Goal: Task Accomplishment & Management: Manage account settings

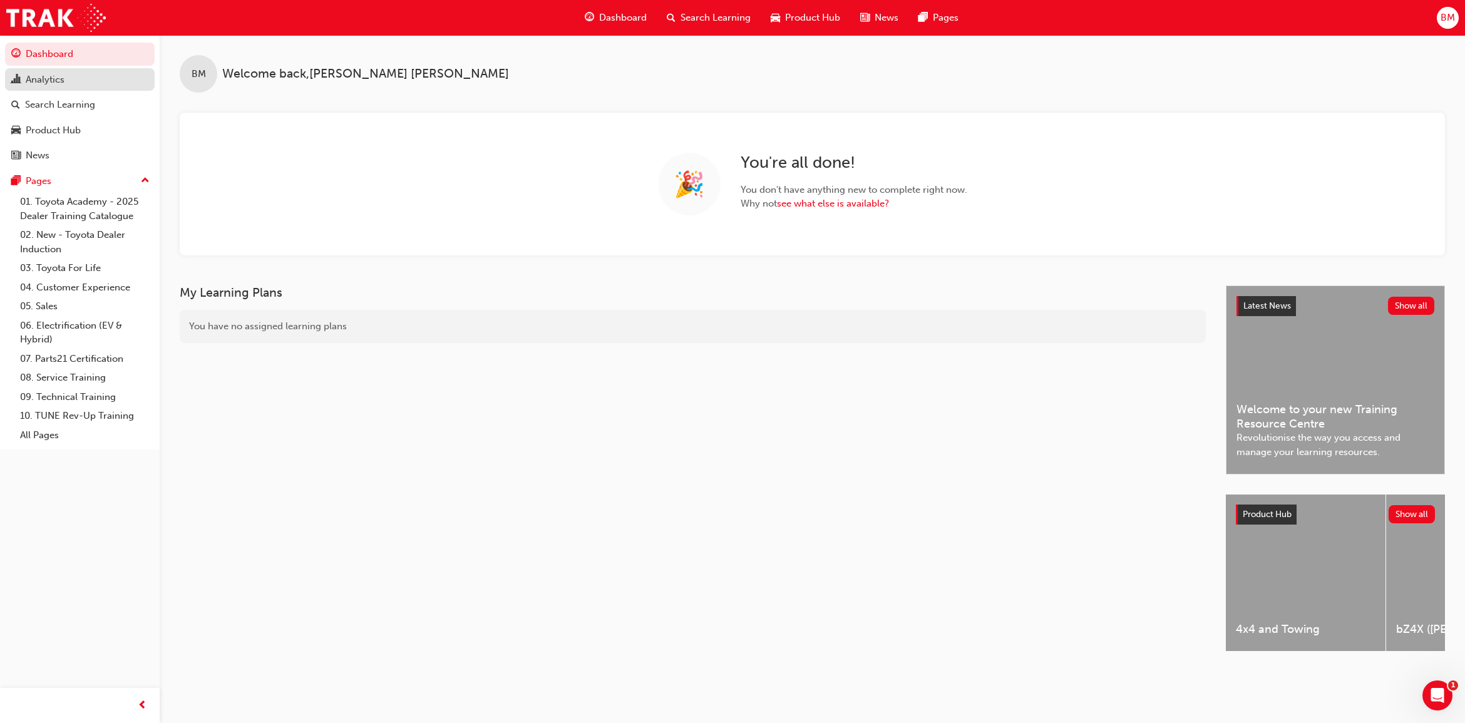
click at [41, 86] on div "Analytics" at bounding box center [45, 80] width 39 height 14
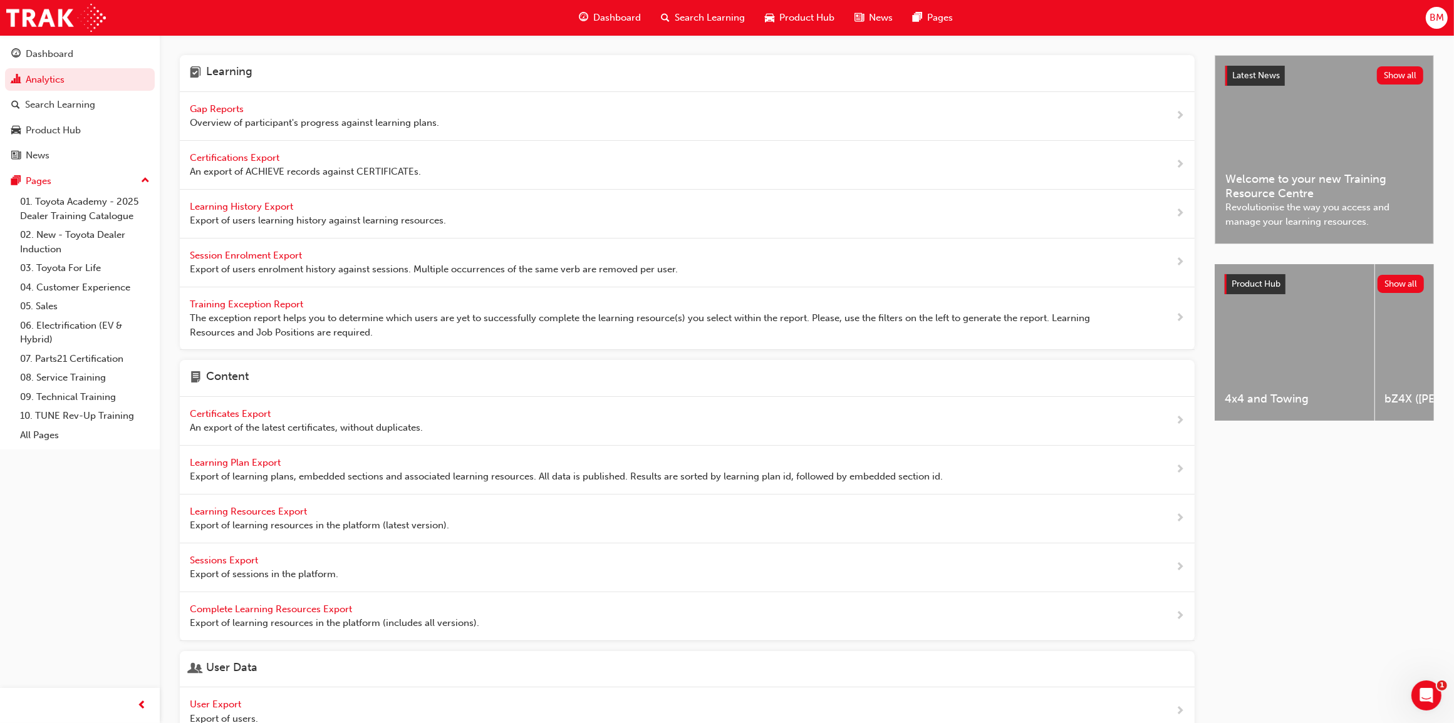
click at [229, 113] on span "Gap Reports" at bounding box center [218, 108] width 56 height 11
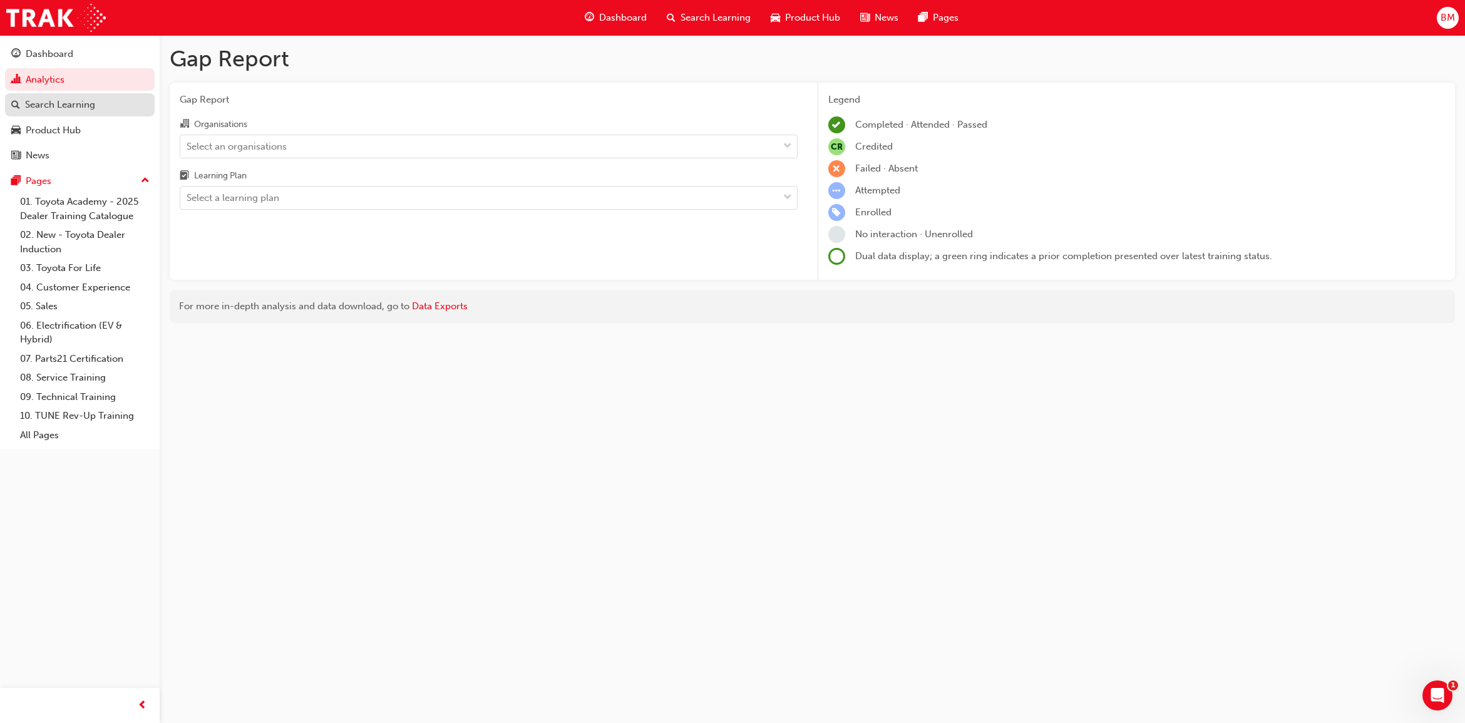
click at [53, 114] on link "Search Learning" at bounding box center [80, 104] width 150 height 23
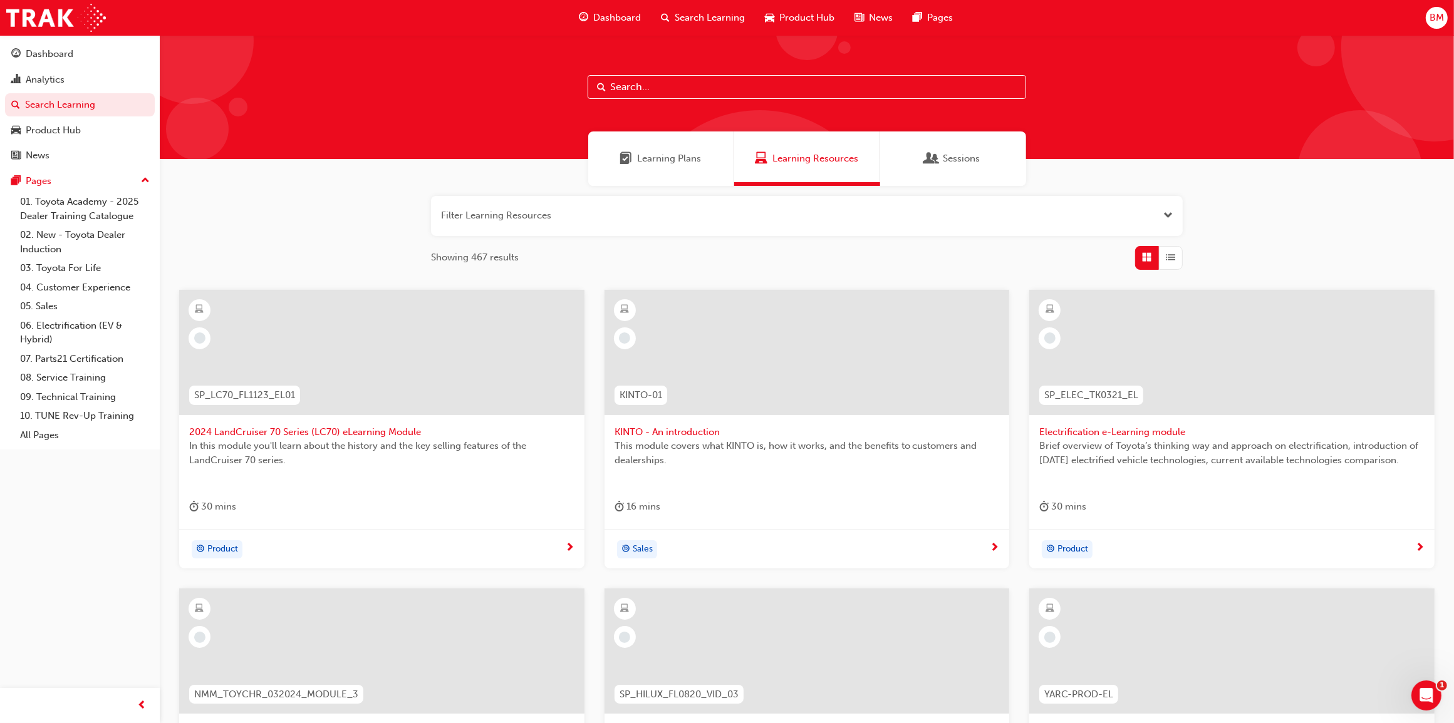
click at [633, 91] on input "text" at bounding box center [806, 87] width 438 height 24
type input "sdt"
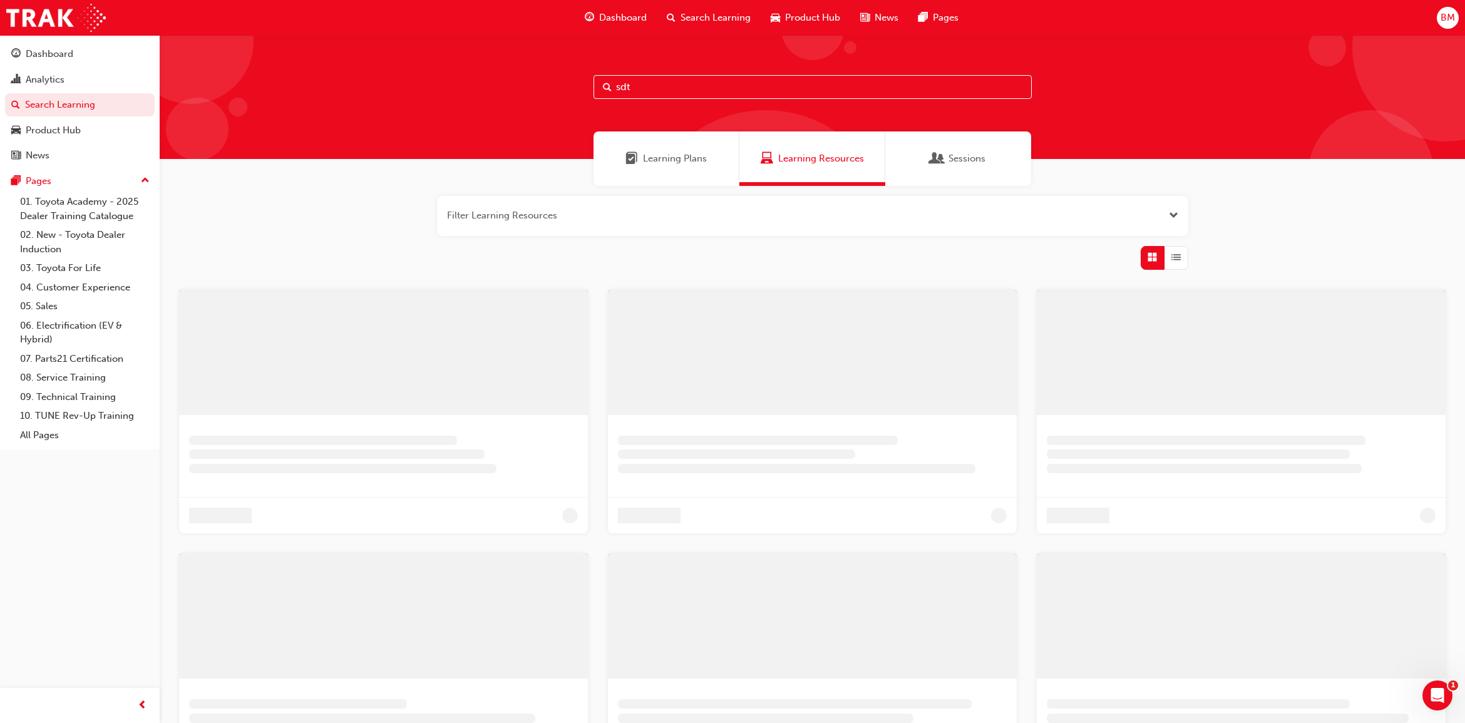
click at [633, 157] on div "Learning Plans" at bounding box center [666, 159] width 81 height 14
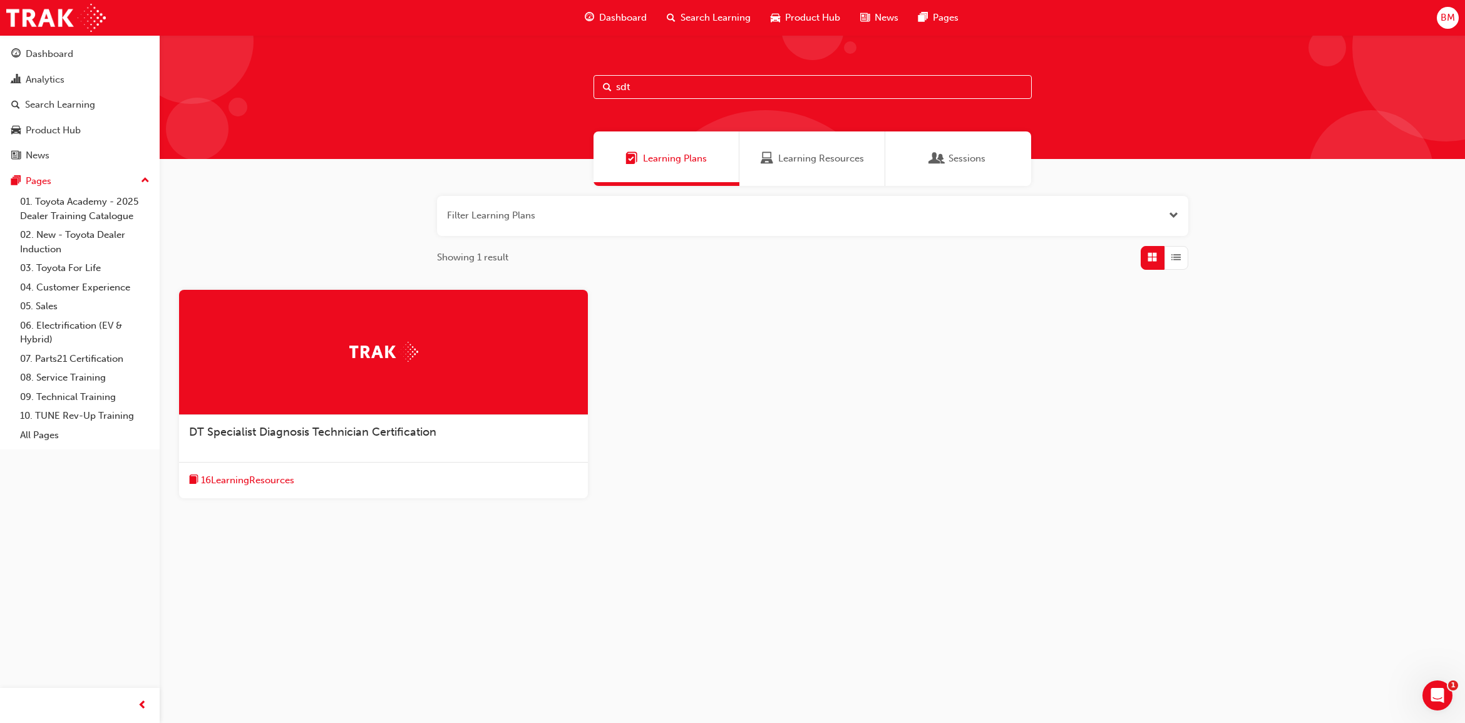
click at [339, 435] on span "DT Specialist Diagnosis Technician Certification" at bounding box center [312, 432] width 247 height 14
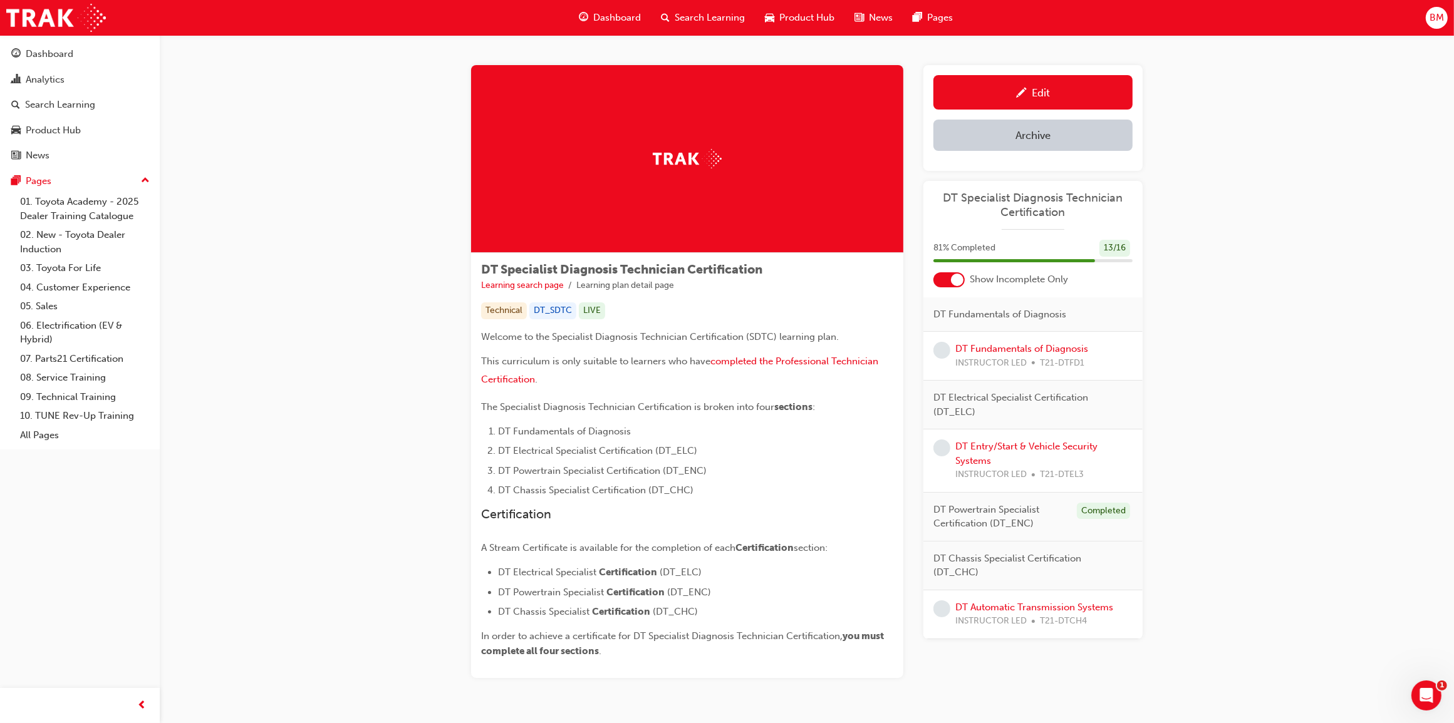
click at [955, 276] on div at bounding box center [957, 280] width 13 height 13
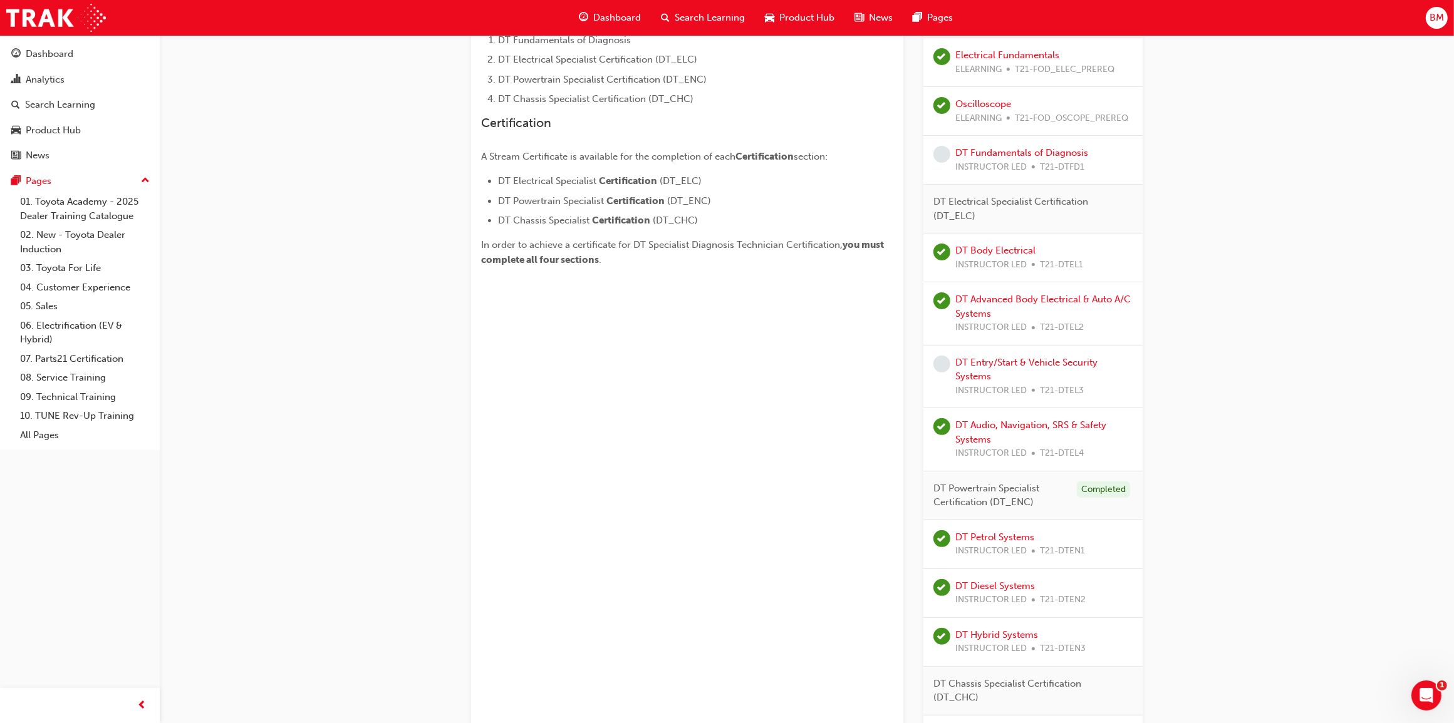
scroll to position [470, 0]
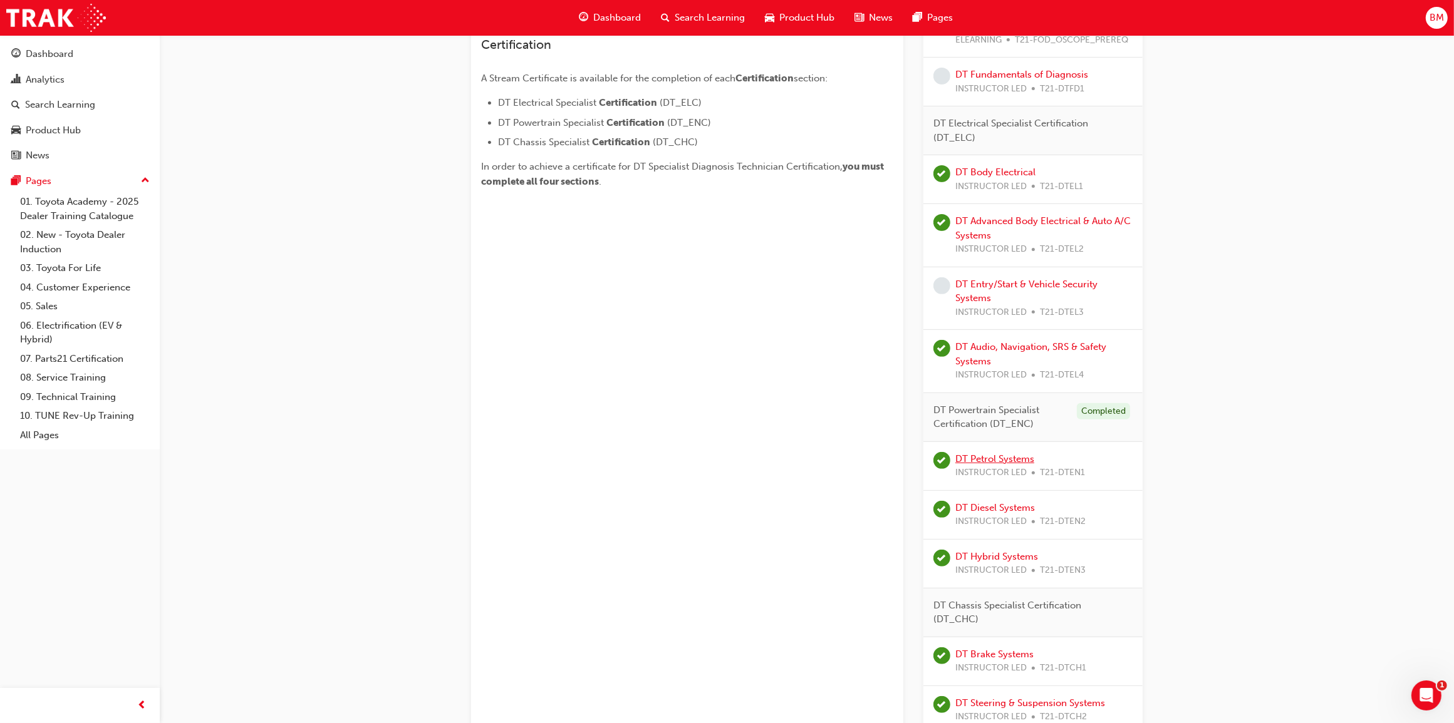
click at [1023, 462] on link "DT Petrol Systems" at bounding box center [994, 458] width 79 height 11
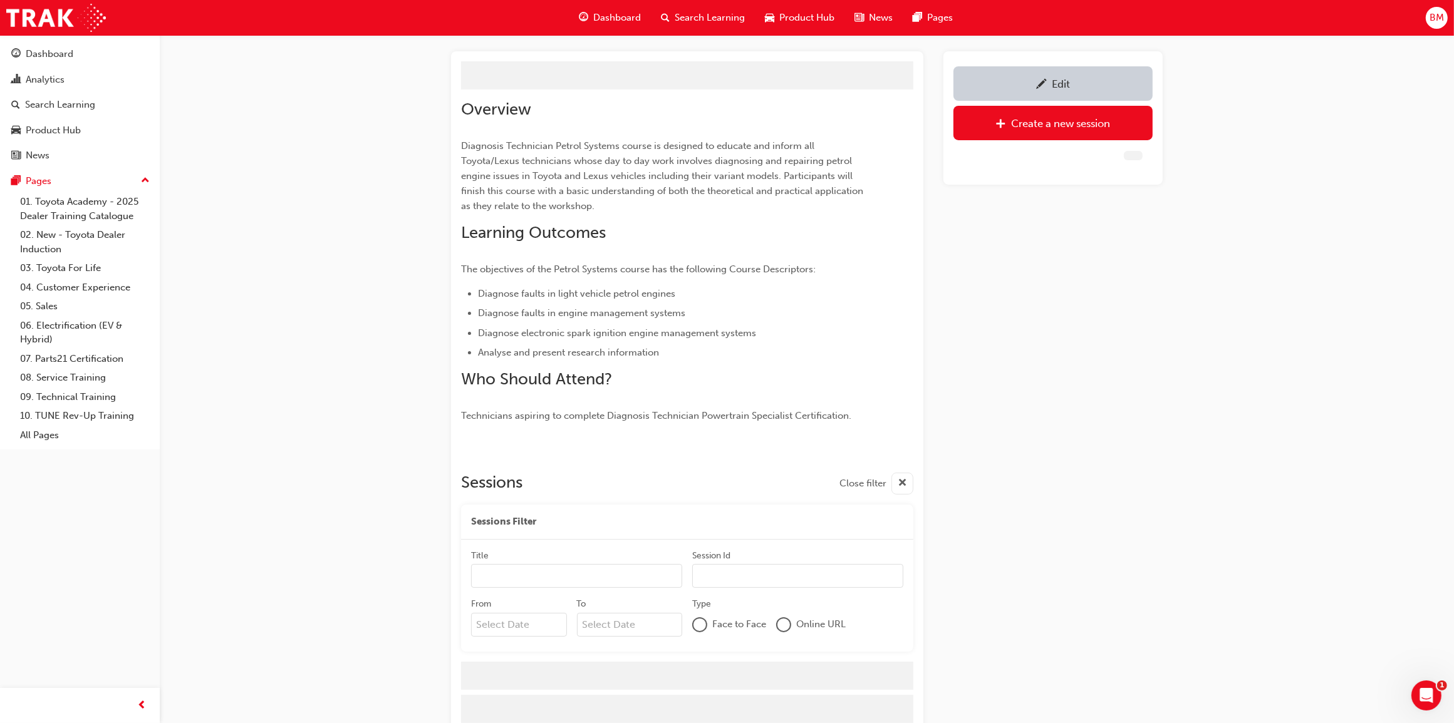
scroll to position [73, 0]
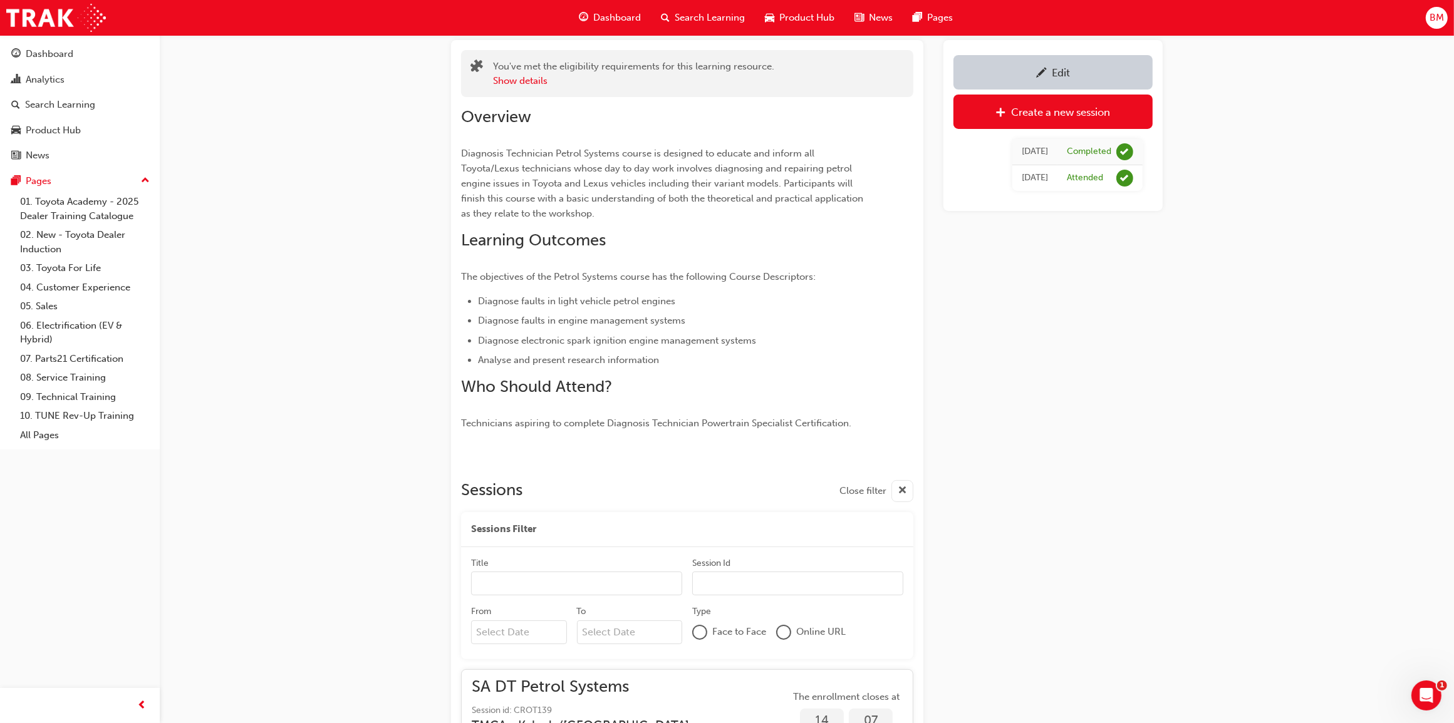
click at [506, 586] on input "Title" at bounding box center [576, 584] width 211 height 24
type input "sa"
click at [368, 575] on div "DT Petrol Systems Instructor led Stream: Technical 3 days 0 T21-DTEN1 You've me…" at bounding box center [727, 444] width 1454 height 1034
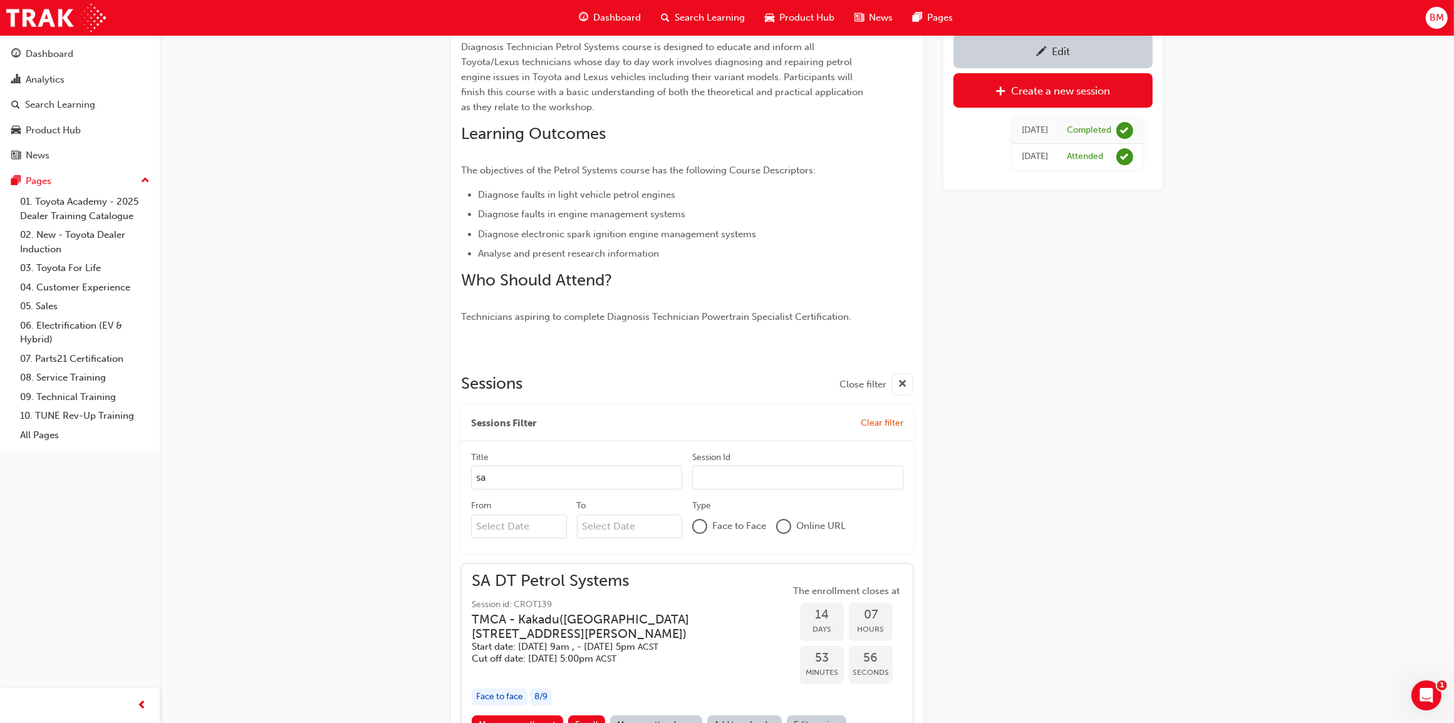
scroll to position [311, 0]
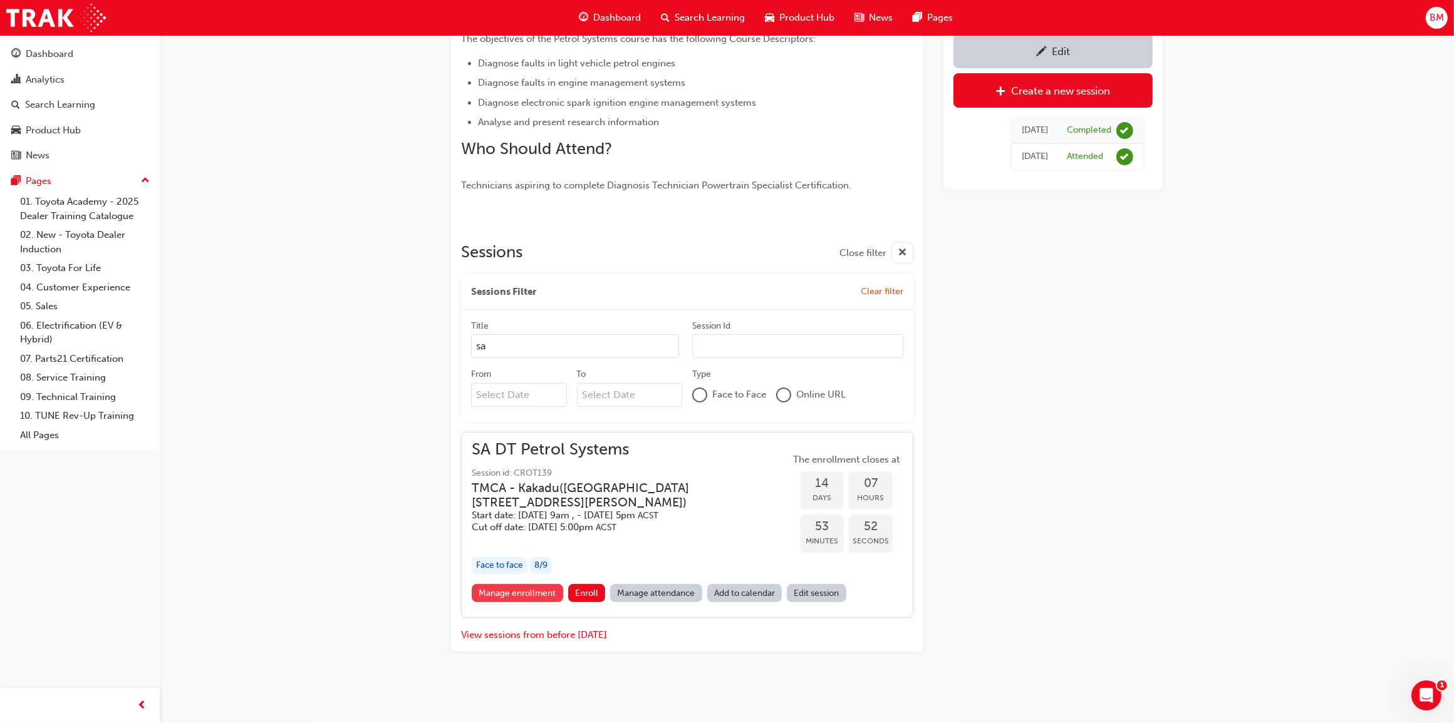
click at [517, 596] on link "Manage enrollment" at bounding box center [517, 593] width 91 height 18
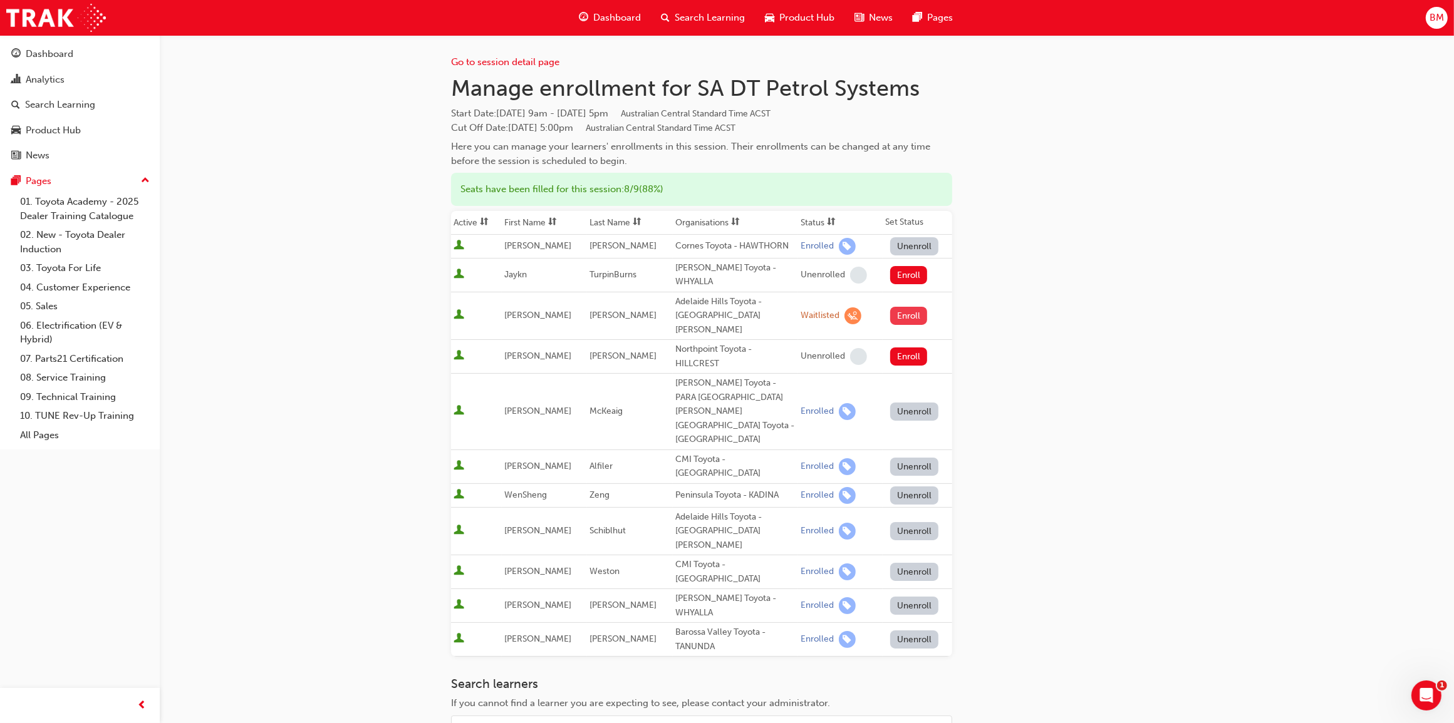
click at [901, 307] on button "Enroll" at bounding box center [909, 316] width 38 height 18
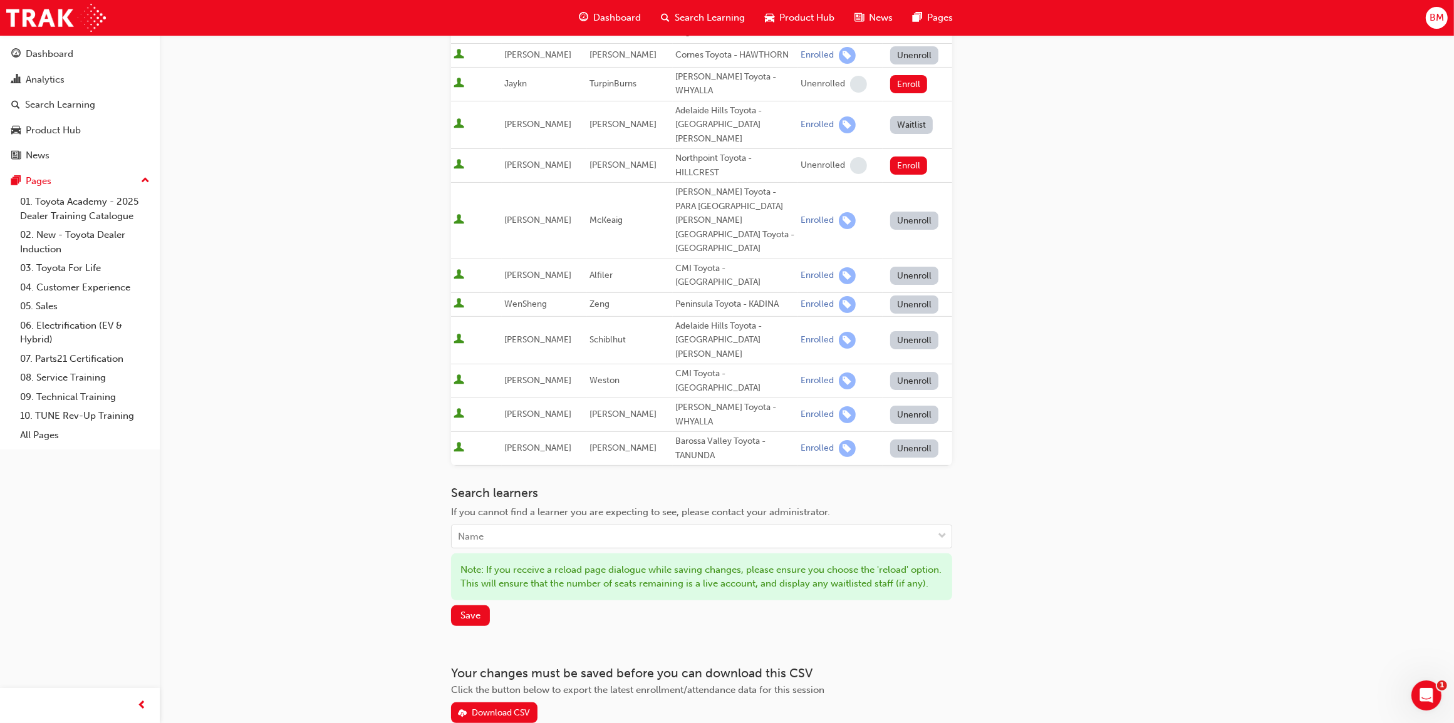
scroll to position [199, 0]
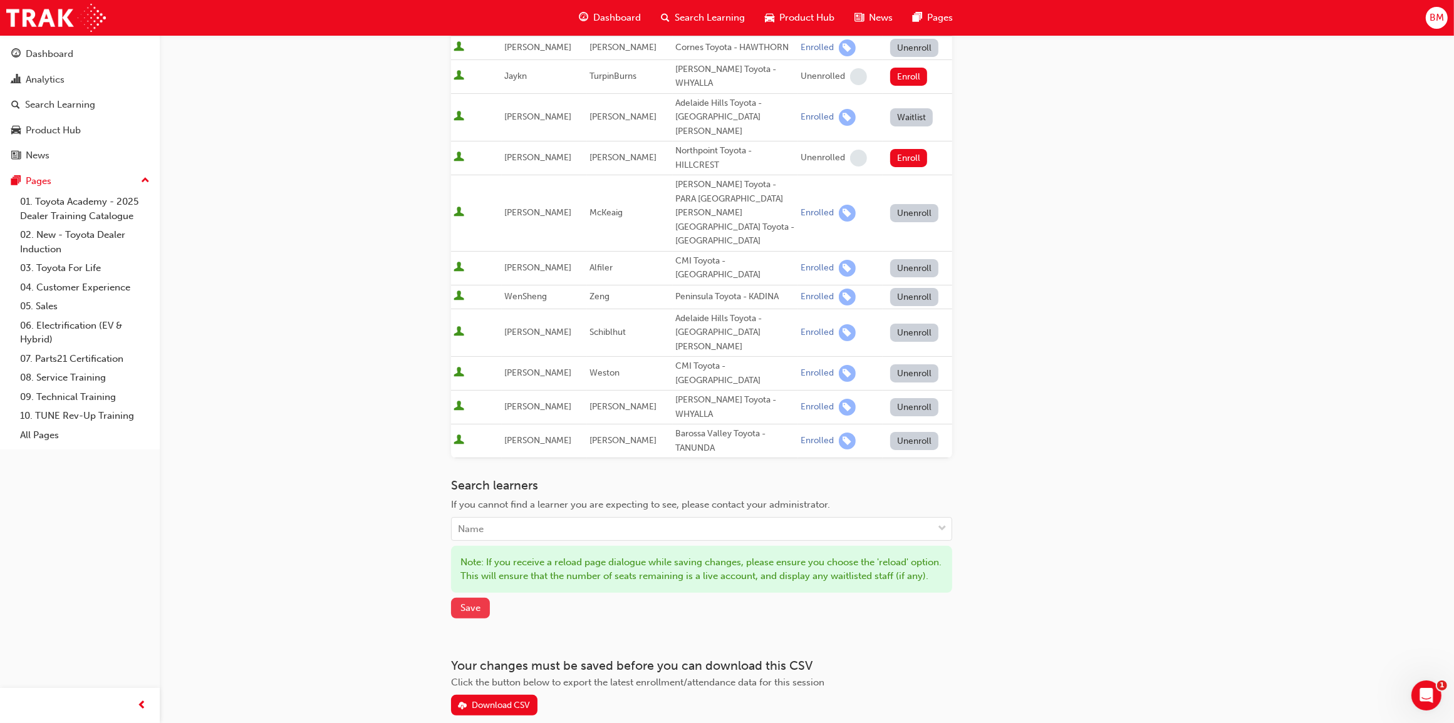
click at [461, 602] on span "Save" at bounding box center [470, 607] width 20 height 11
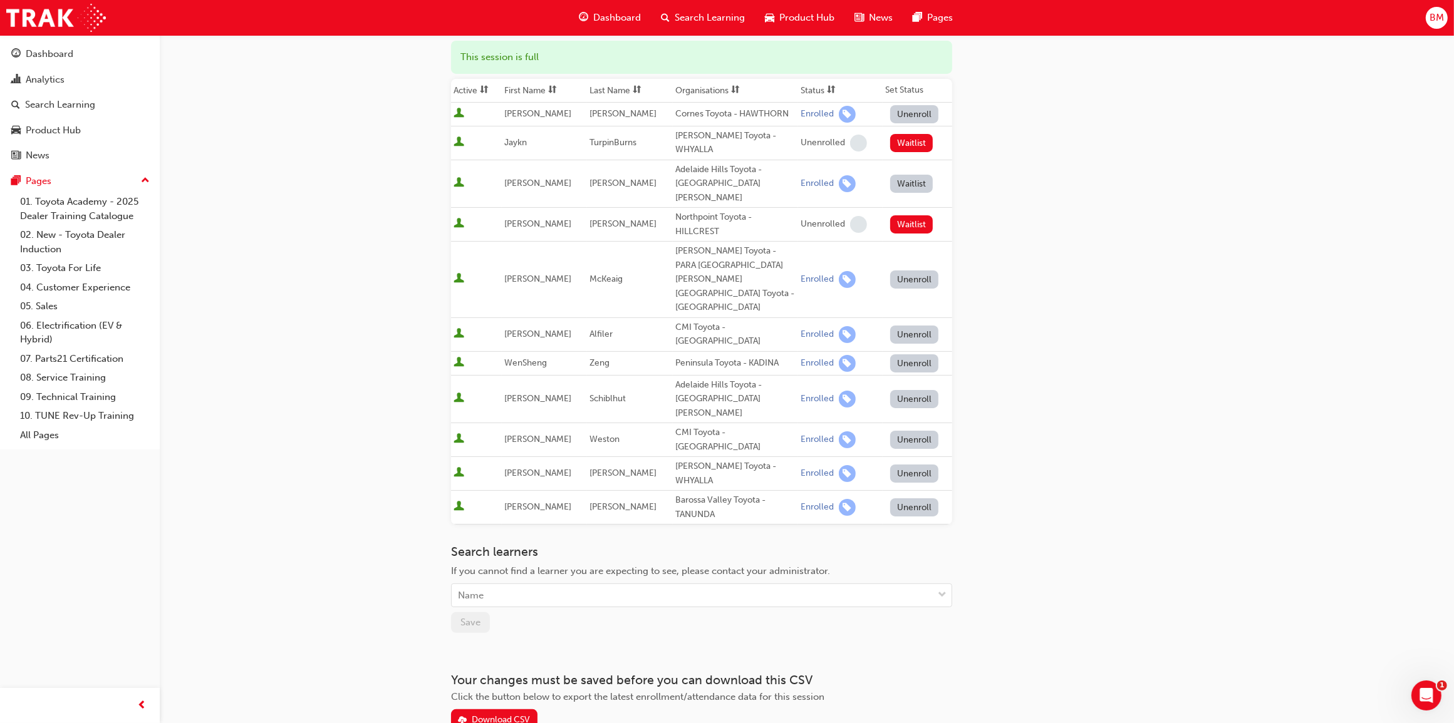
scroll to position [0, 0]
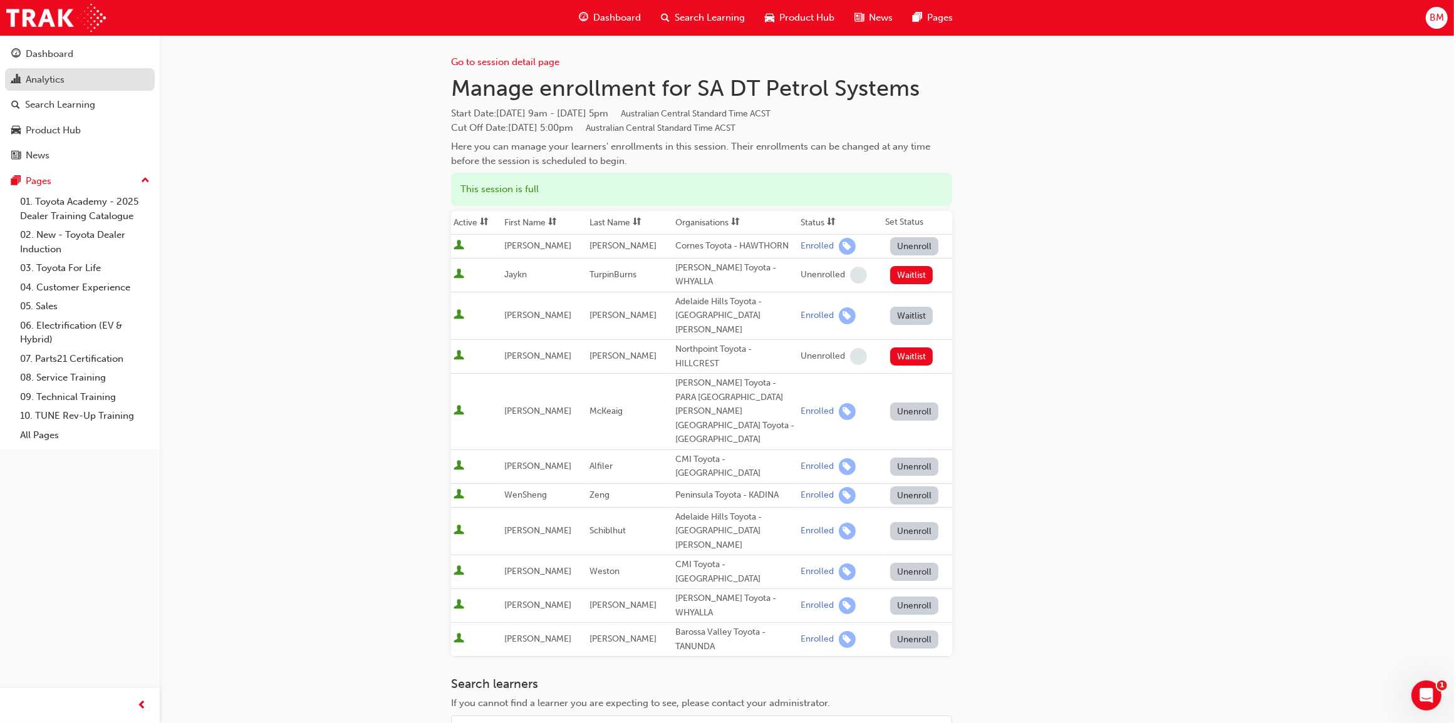
click at [61, 79] on div "Analytics" at bounding box center [45, 80] width 39 height 14
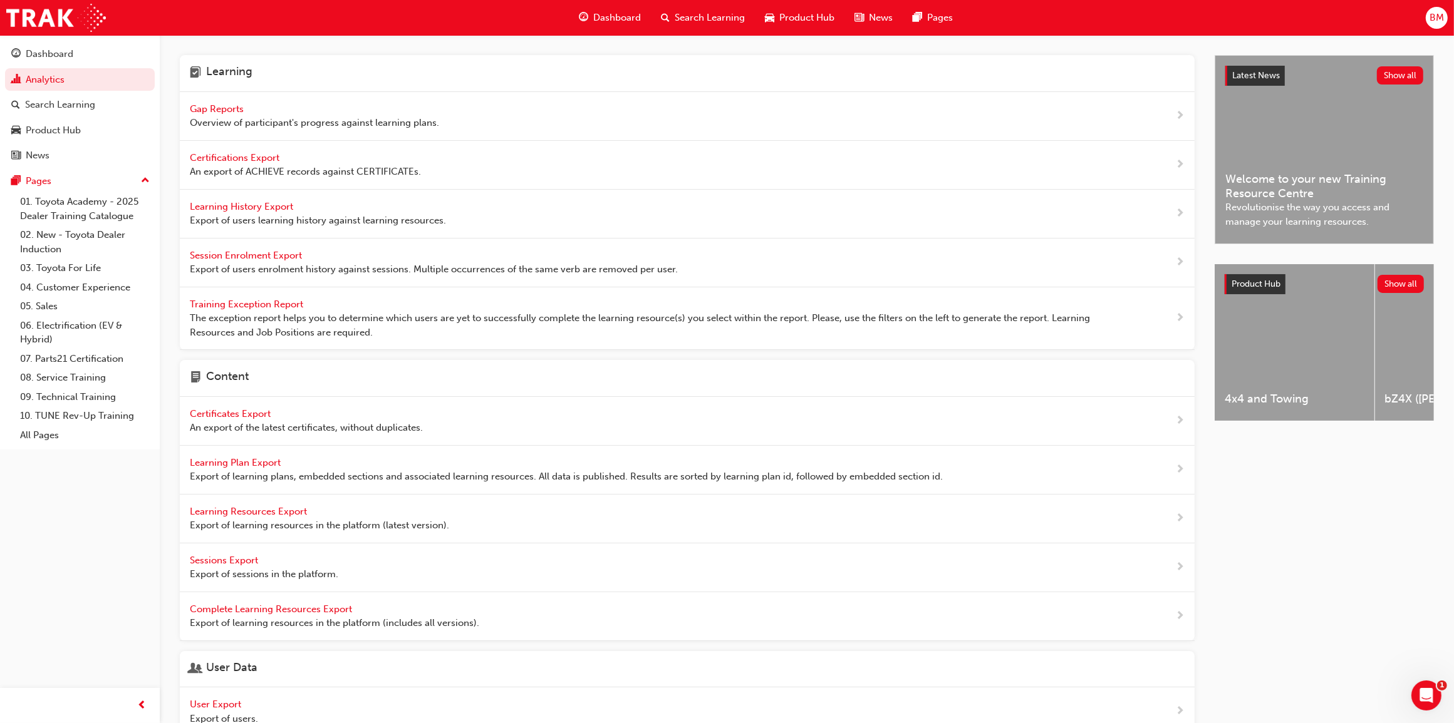
click at [229, 108] on span "Gap Reports" at bounding box center [218, 108] width 56 height 11
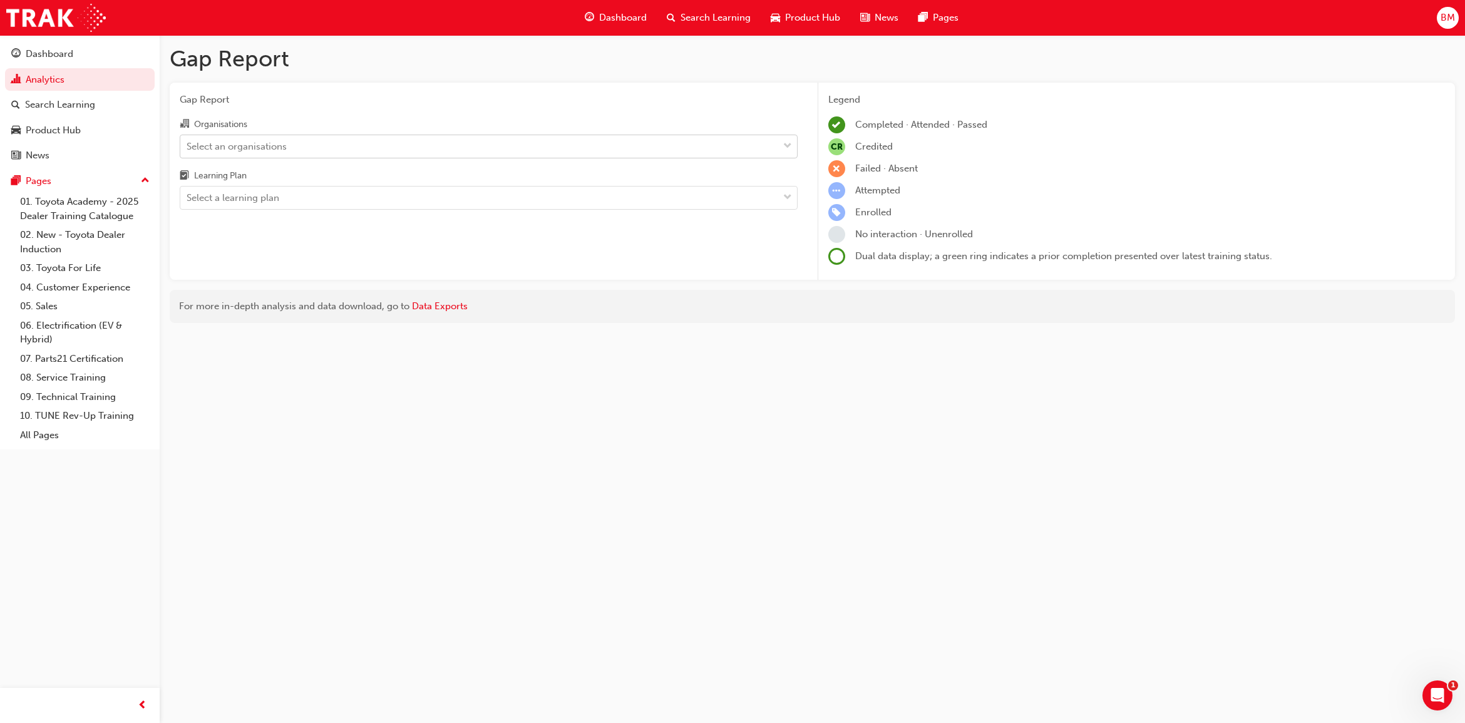
click at [229, 145] on div "Select an organisations" at bounding box center [237, 146] width 100 height 14
click at [188, 145] on input "Organisations Select an organisations" at bounding box center [187, 145] width 1 height 11
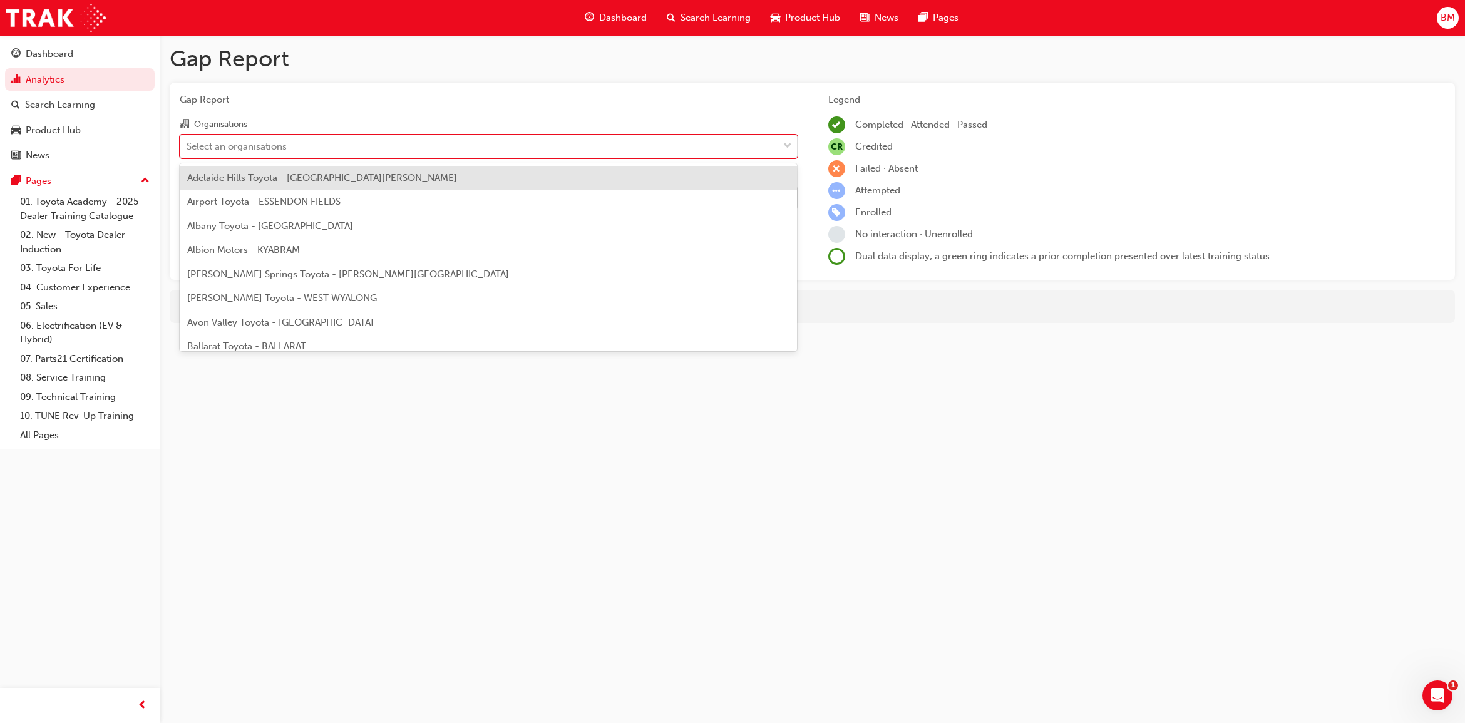
click at [243, 176] on span "Adelaide Hills Toyota - MOUNT BARKER" at bounding box center [322, 177] width 270 height 11
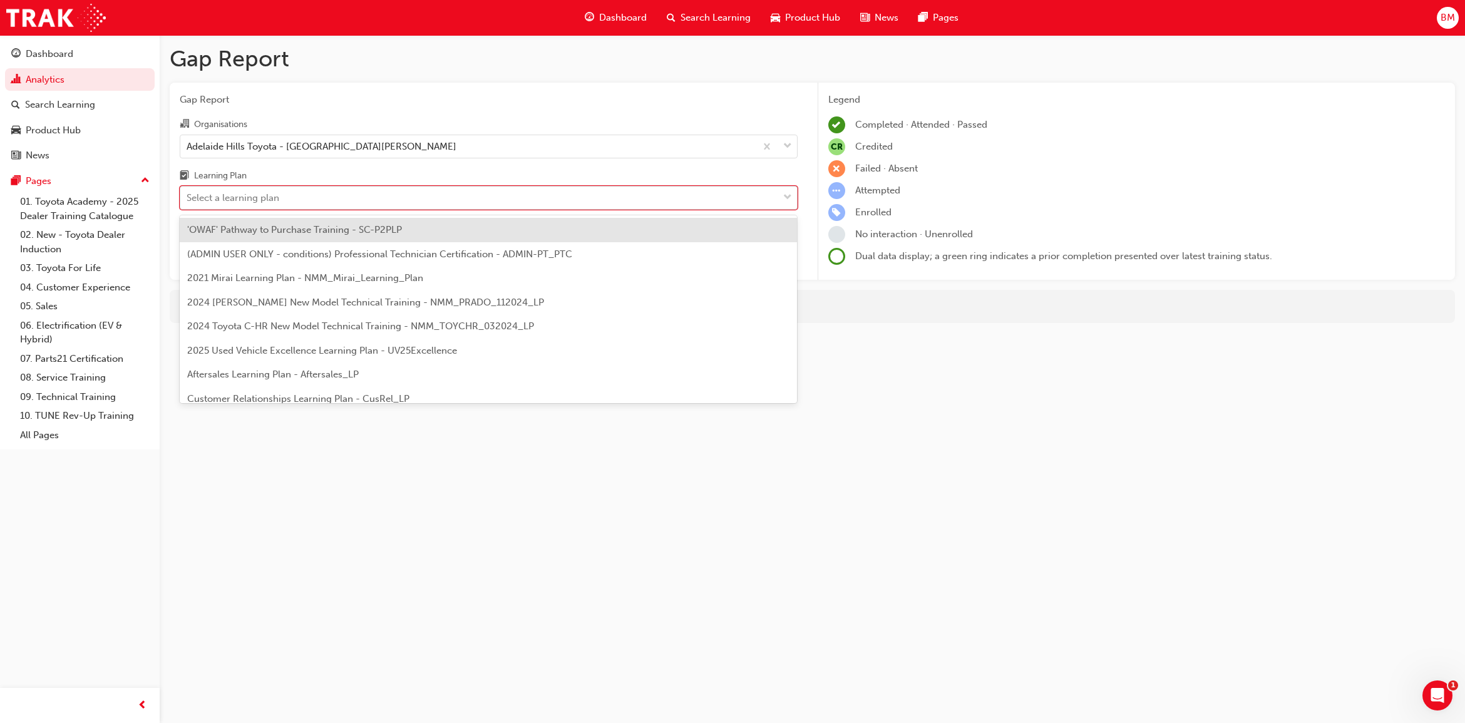
click at [237, 199] on div "Select a learning plan" at bounding box center [233, 198] width 93 height 14
click at [188, 199] on input "Learning Plan option 'OWAF' Pathway to Purchase Training - SC-P2PLP focused, 1 …" at bounding box center [187, 197] width 1 height 11
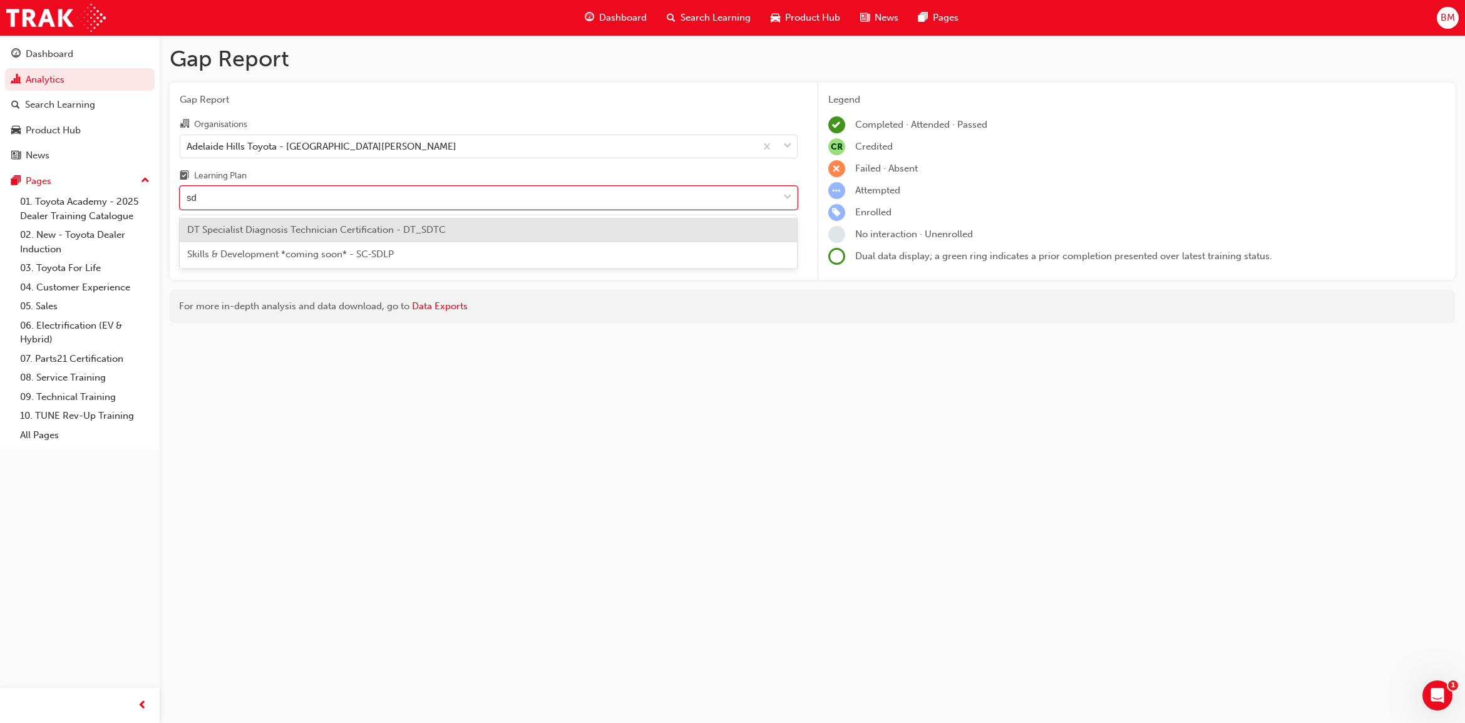
type input "sdt"
click at [251, 229] on span "DT Specialist Diagnosis Technician Certification - DT_SDTC" at bounding box center [316, 229] width 259 height 11
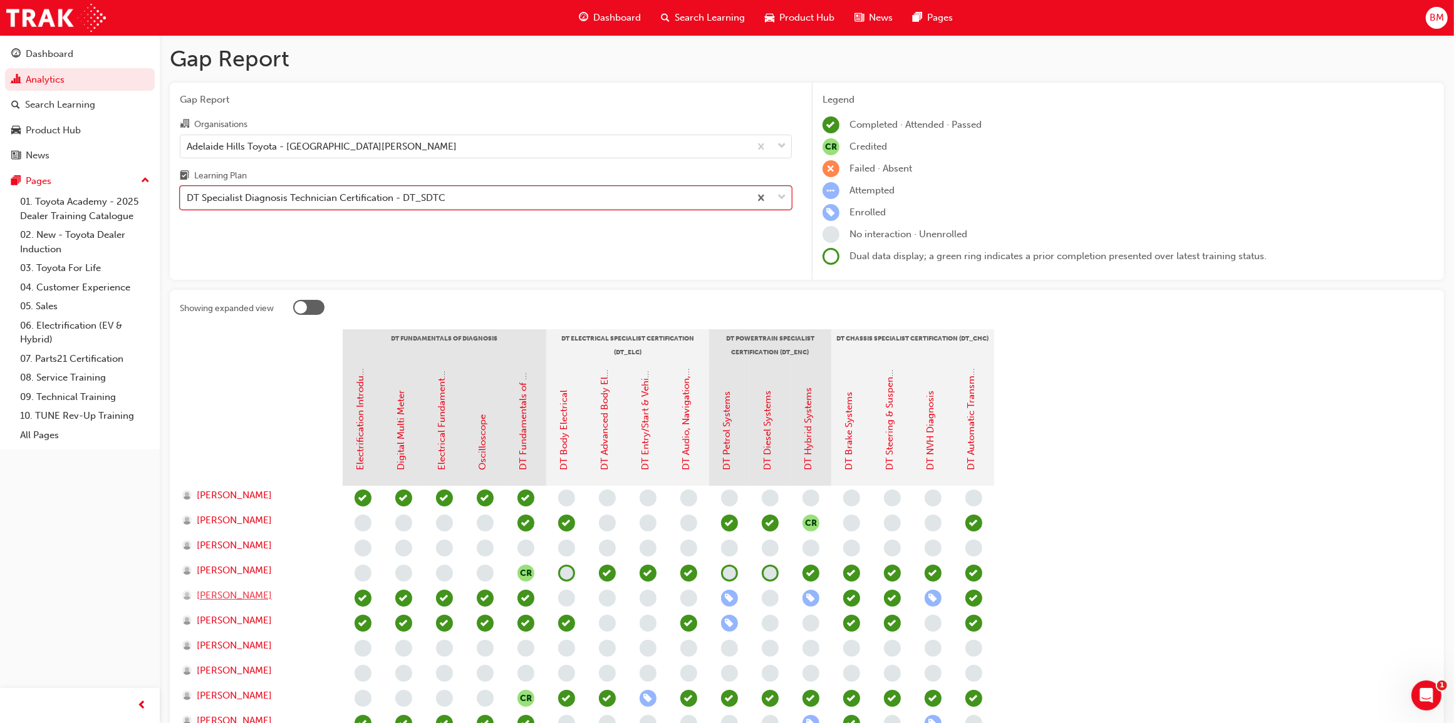
click at [254, 596] on span "Clark Stegmeyer" at bounding box center [234, 596] width 75 height 14
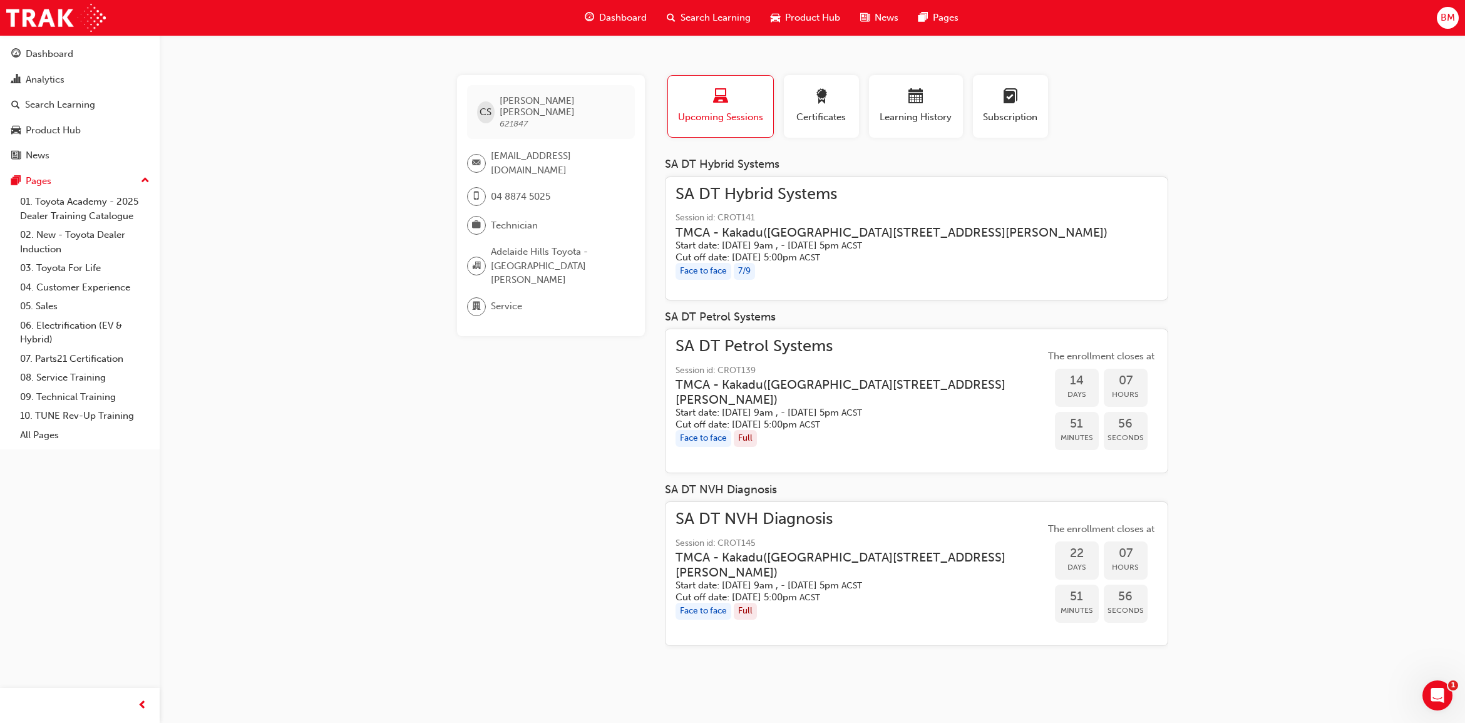
click at [537, 464] on div "CS Clark Stegmeyer 621847 clarkstegmeyer@mbtoyota.com.au 04 8874 5025 Technicia…" at bounding box center [561, 365] width 208 height 581
click at [559, 559] on div "CS Clark Stegmeyer 621847 clarkstegmeyer@mbtoyota.com.au 04 8874 5025 Technicia…" at bounding box center [561, 365] width 208 height 581
click at [41, 83] on div "Analytics" at bounding box center [45, 80] width 39 height 14
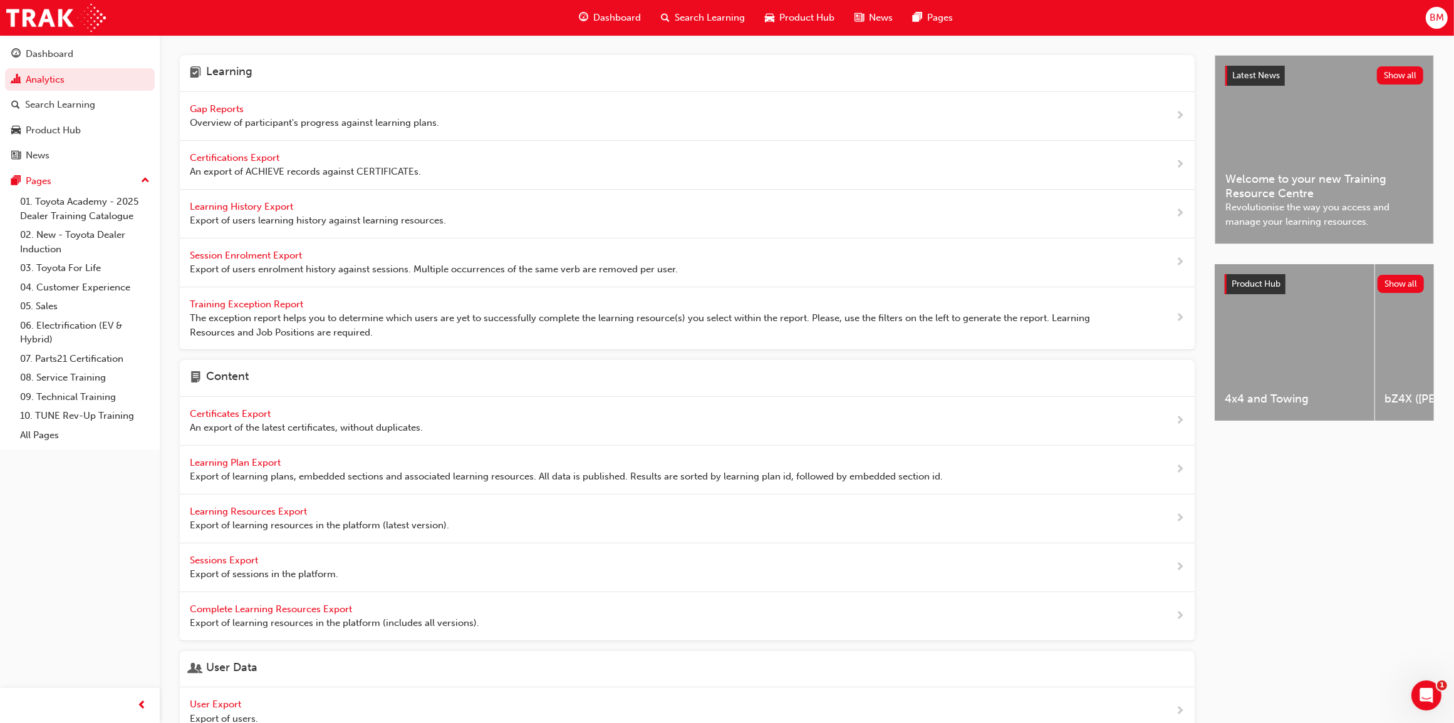
click at [210, 107] on span "Gap Reports" at bounding box center [218, 108] width 56 height 11
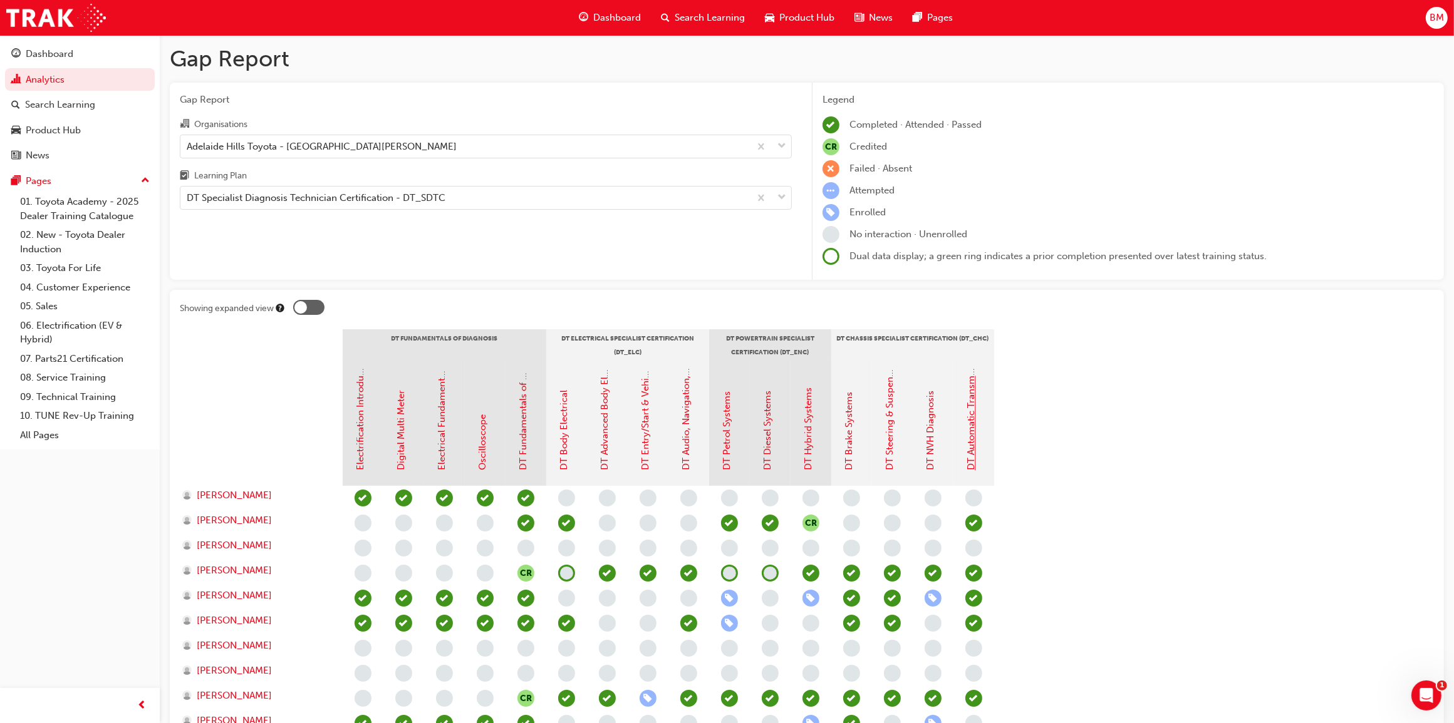
click at [971, 443] on link "DT Automatic Transmission Systems" at bounding box center [971, 392] width 11 height 158
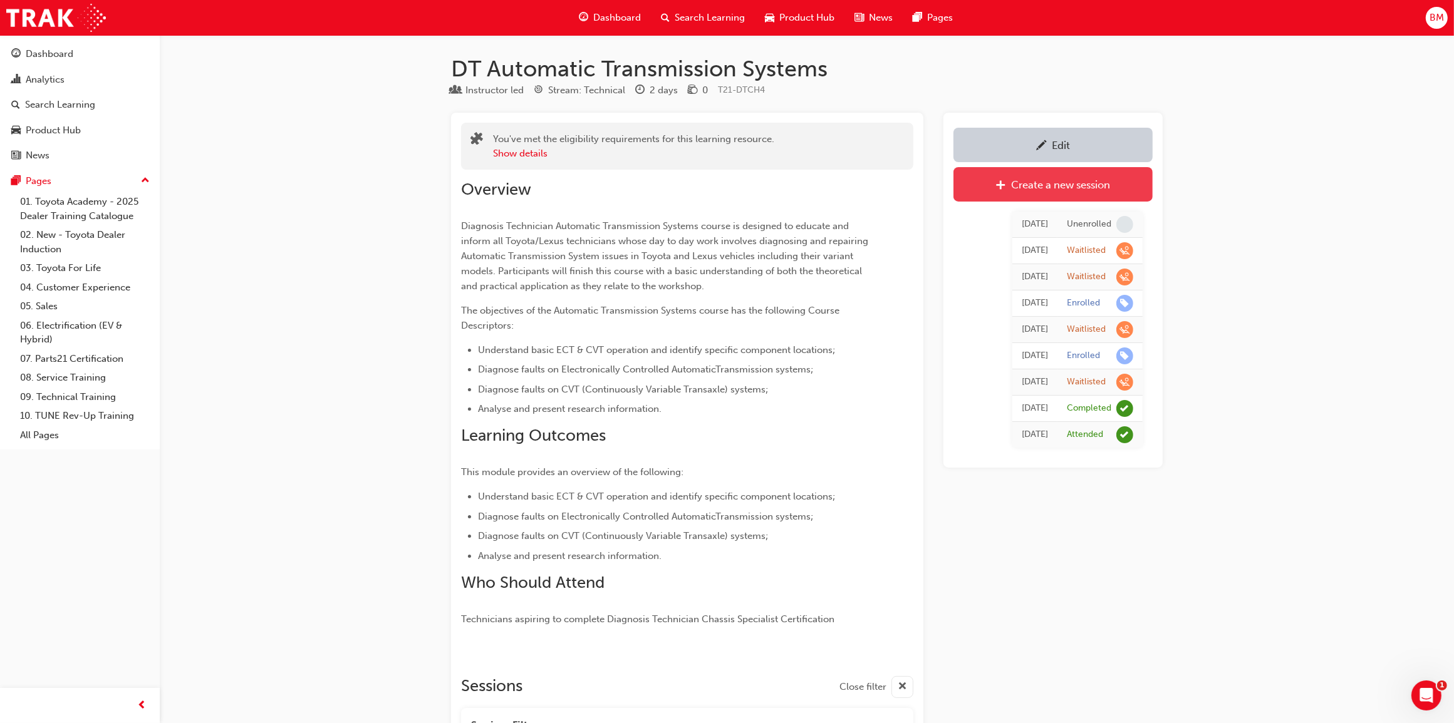
click at [1021, 185] on div "Create a new session" at bounding box center [1060, 184] width 99 height 13
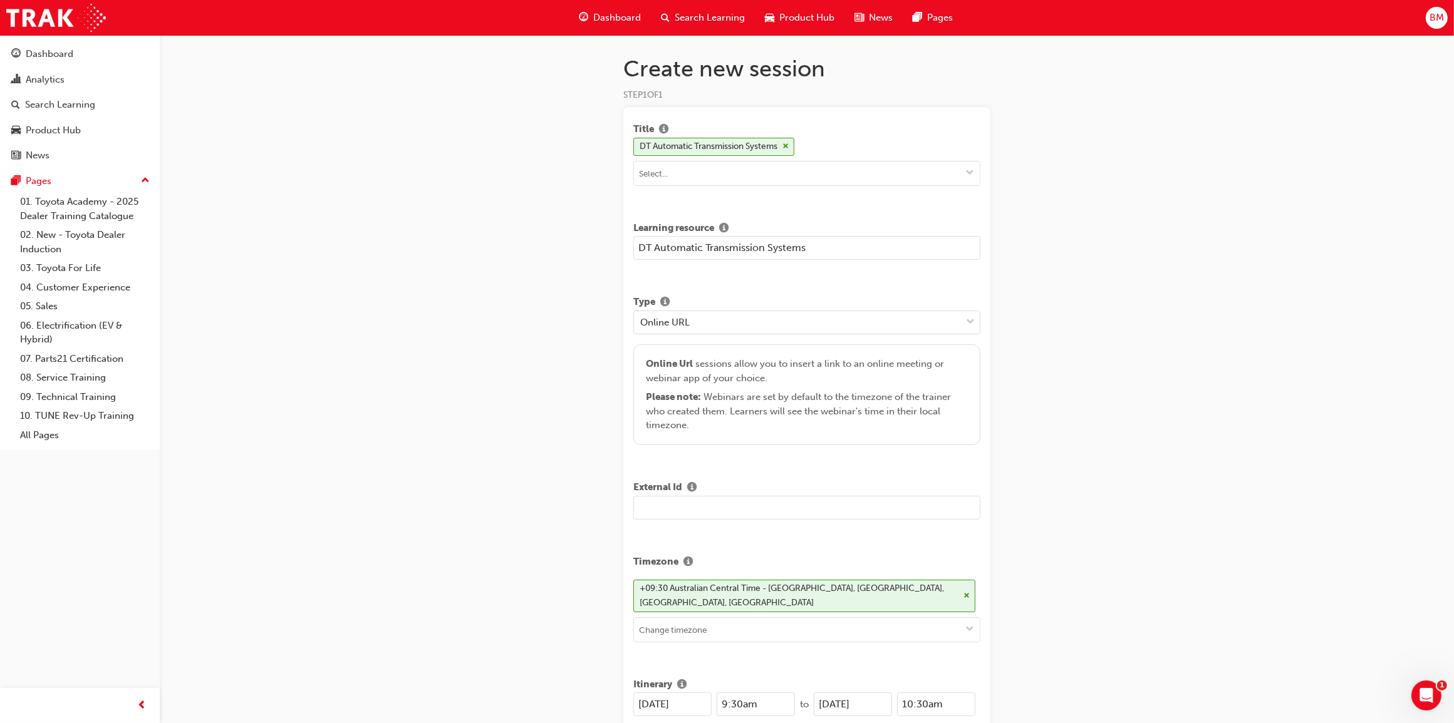
click at [639, 248] on input "DT Automatic Transmission Systems" at bounding box center [806, 248] width 347 height 24
click at [849, 246] on input "NT DT Automatic Transmission Systems" at bounding box center [806, 248] width 347 height 24
type input "NT DT Automatic Transmission Systems - Waitlist - TBC"
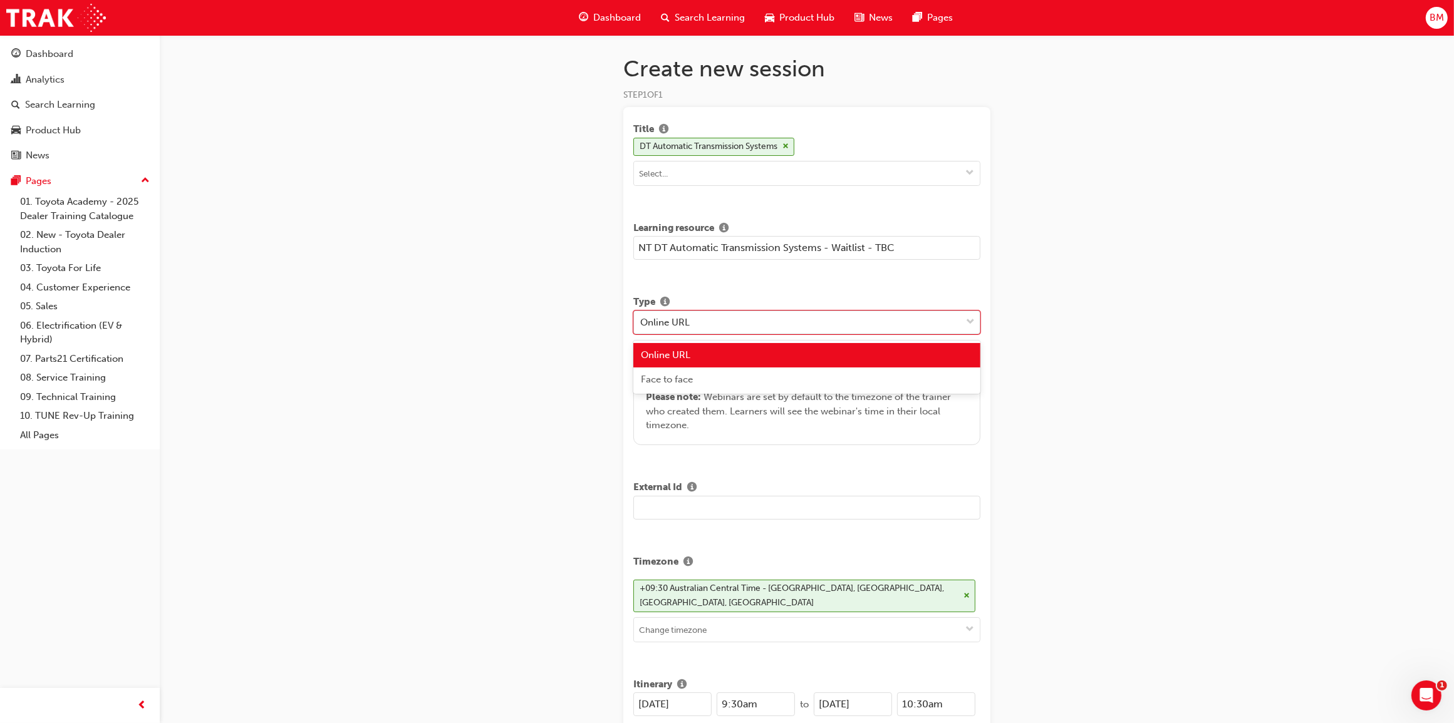
click at [737, 332] on div "Online URL" at bounding box center [797, 322] width 327 height 22
click at [703, 385] on div "Face to face" at bounding box center [806, 380] width 347 height 24
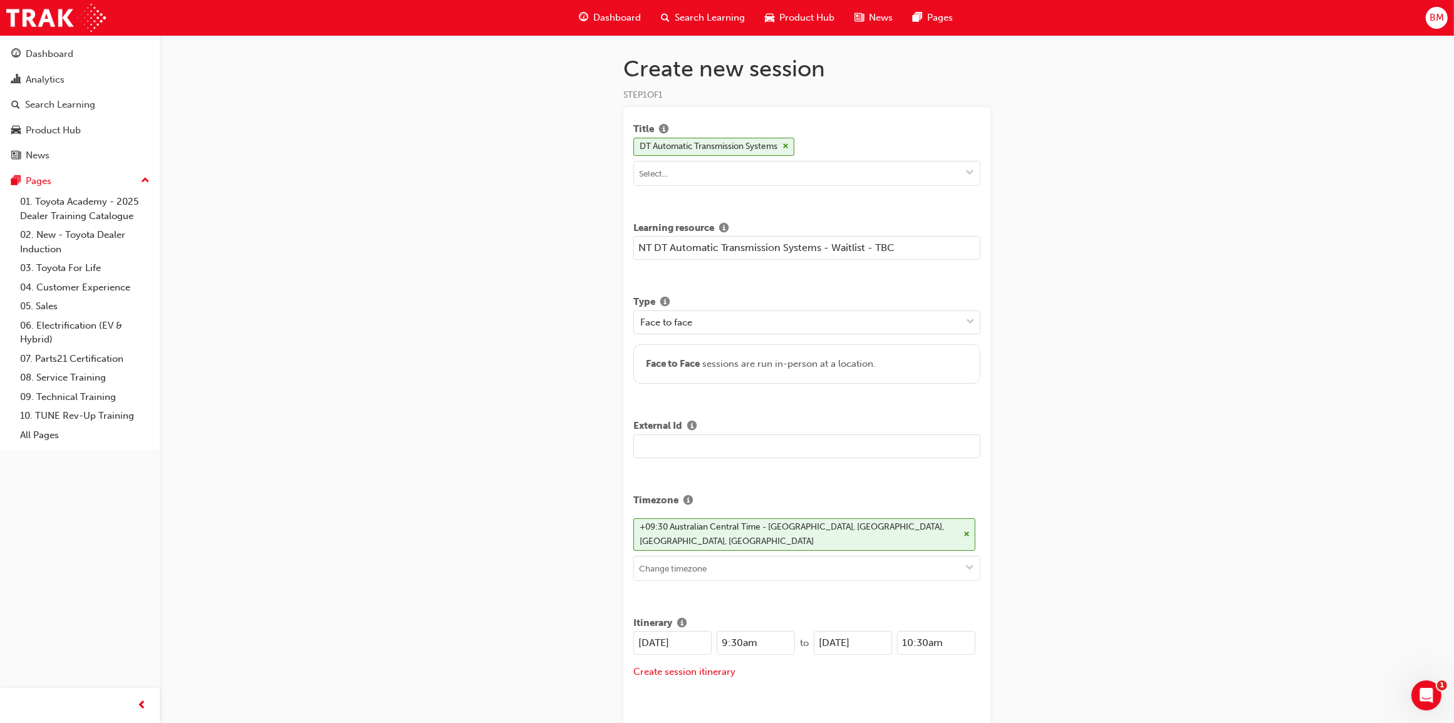
click at [696, 448] on input "text" at bounding box center [806, 447] width 347 height 24
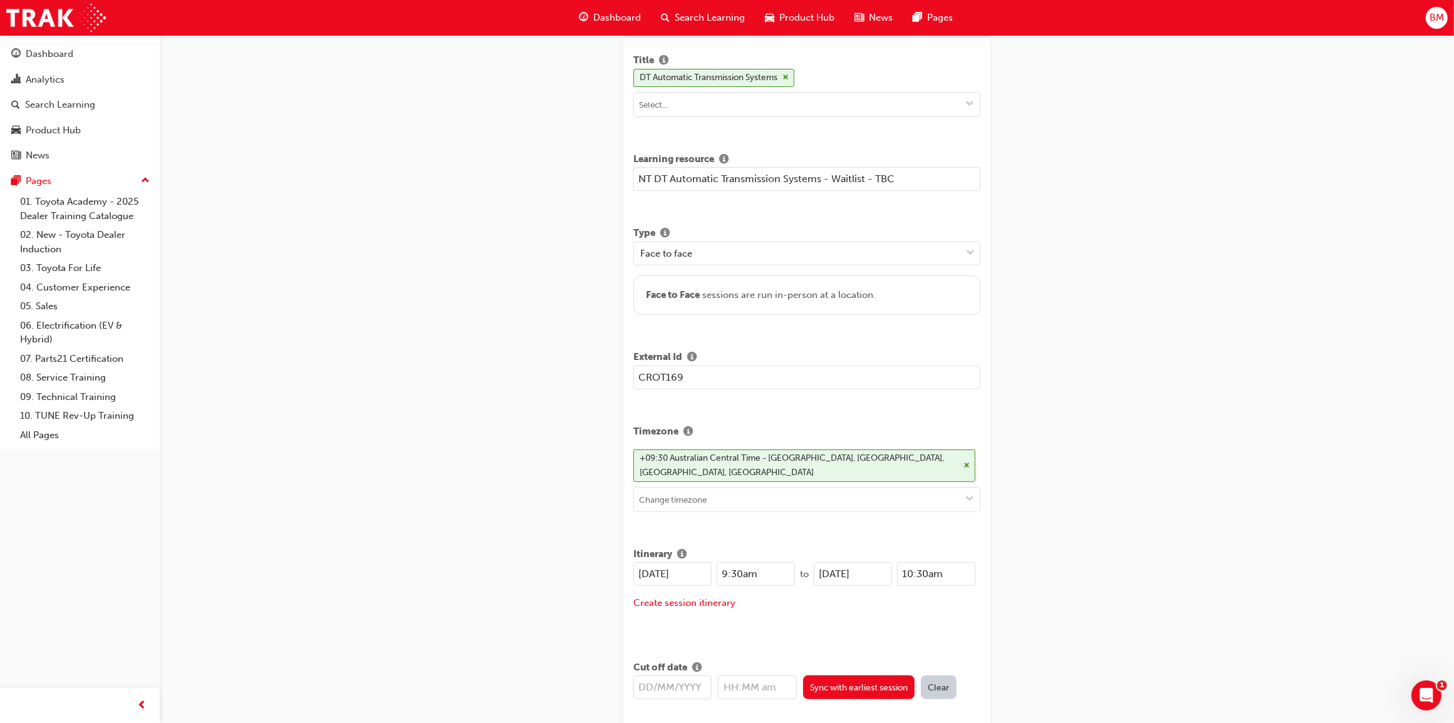
scroll to position [157, 0]
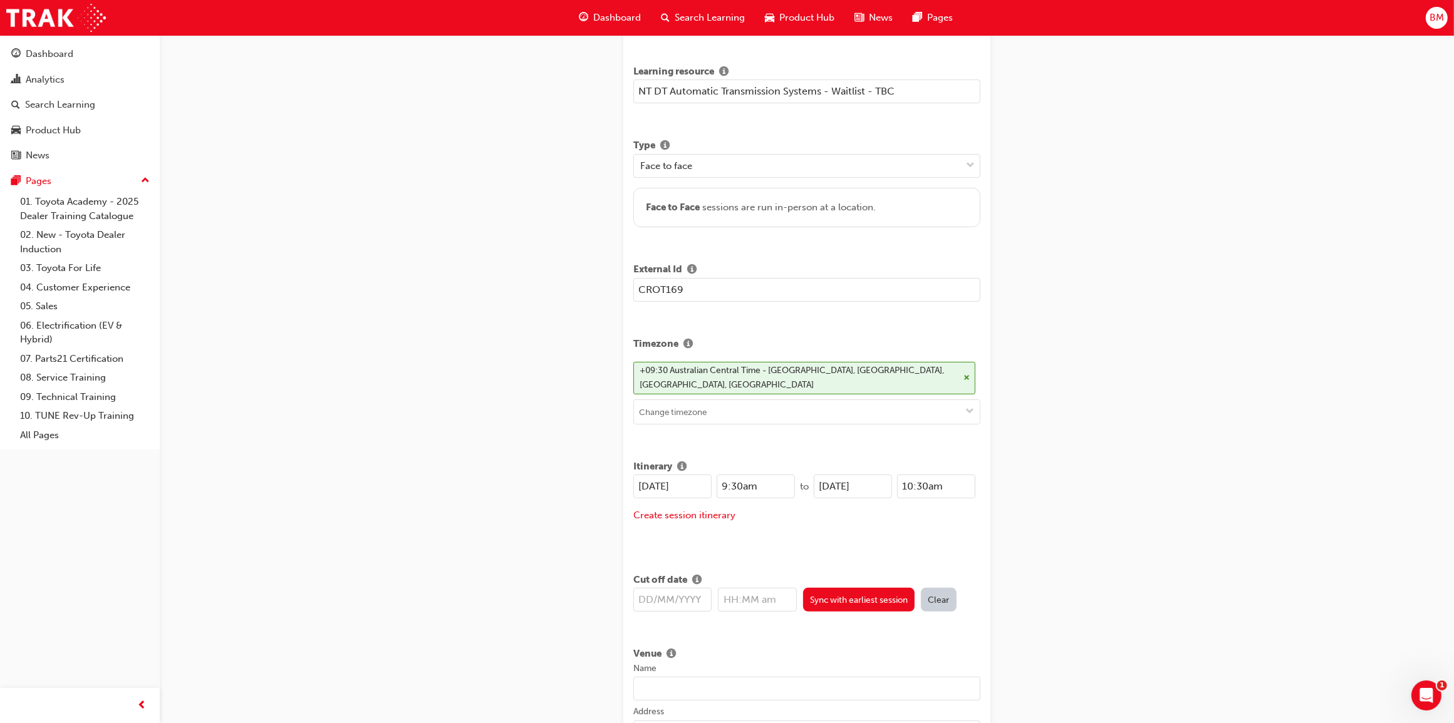
type input "CROT169"
click at [651, 489] on input "26/08/2025" at bounding box center [672, 487] width 78 height 24
type input "12/11/2025"
click at [740, 489] on input "9:30am" at bounding box center [755, 487] width 78 height 24
type input "8:30am"
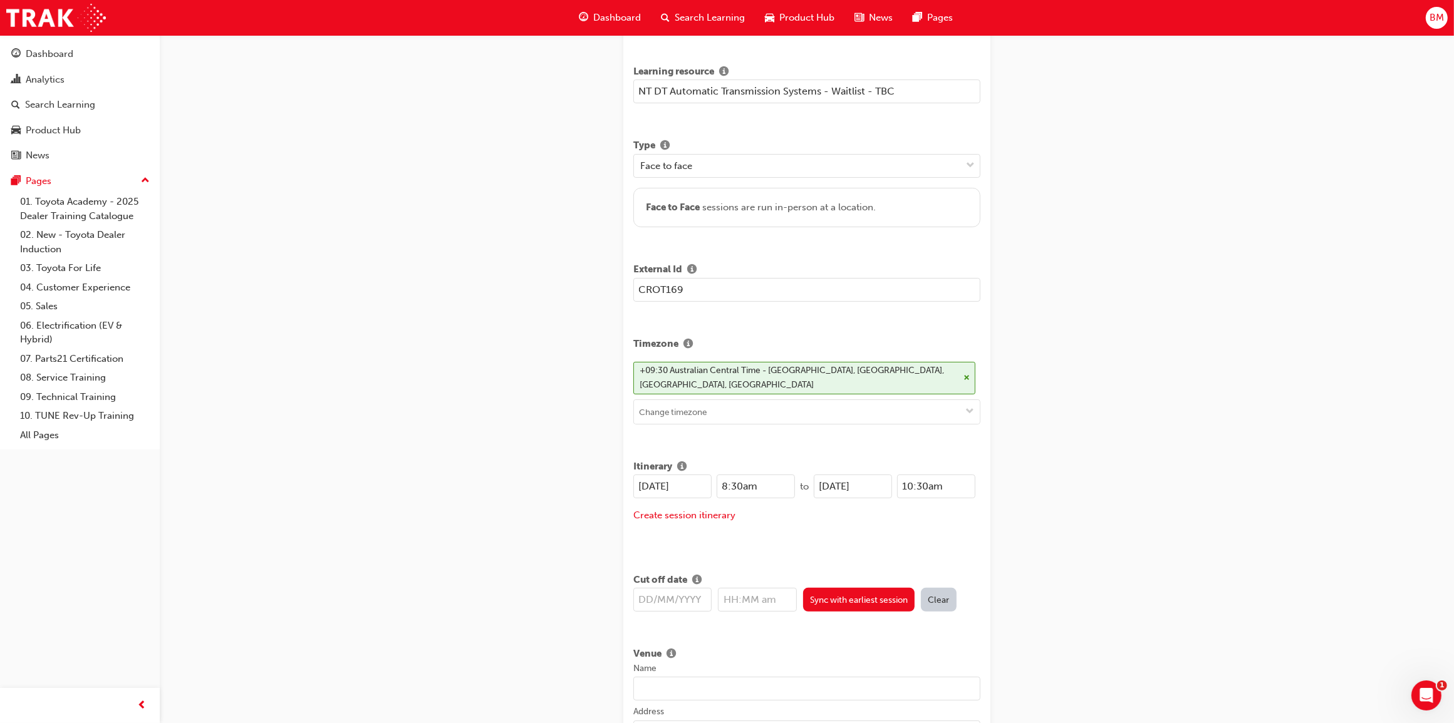
click at [830, 492] on input "26/08/2025" at bounding box center [853, 487] width 78 height 24
click at [846, 490] on input "13/08/2025" at bounding box center [853, 487] width 78 height 24
type input "13/11/2025"
click at [906, 493] on input "10:30am" at bounding box center [936, 487] width 78 height 24
click at [913, 489] on input "10:30am" at bounding box center [936, 487] width 78 height 24
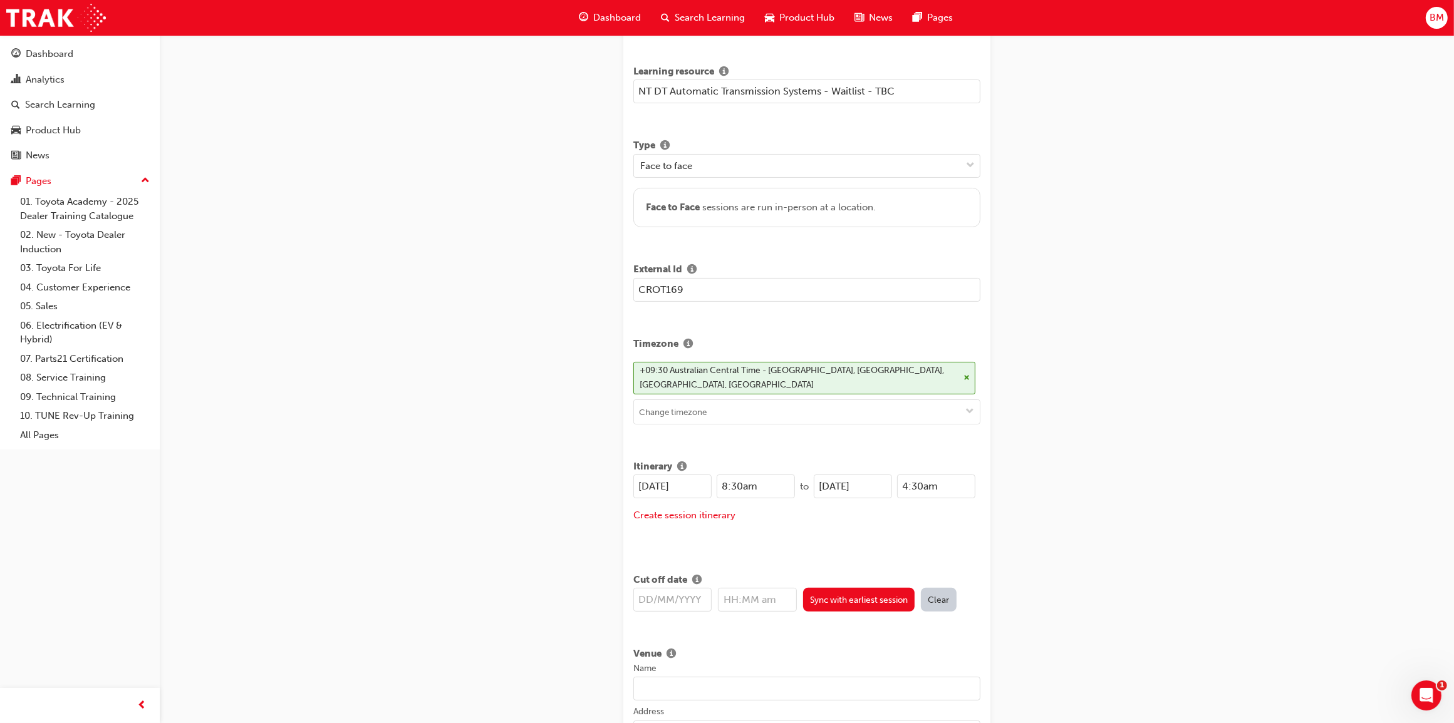
drag, startPoint x: 928, startPoint y: 490, endPoint x: 922, endPoint y: 508, distance: 18.8
click at [927, 494] on input "4:30am" at bounding box center [936, 487] width 78 height 24
type input "4:30pm"
click at [800, 420] on input at bounding box center [807, 412] width 346 height 24
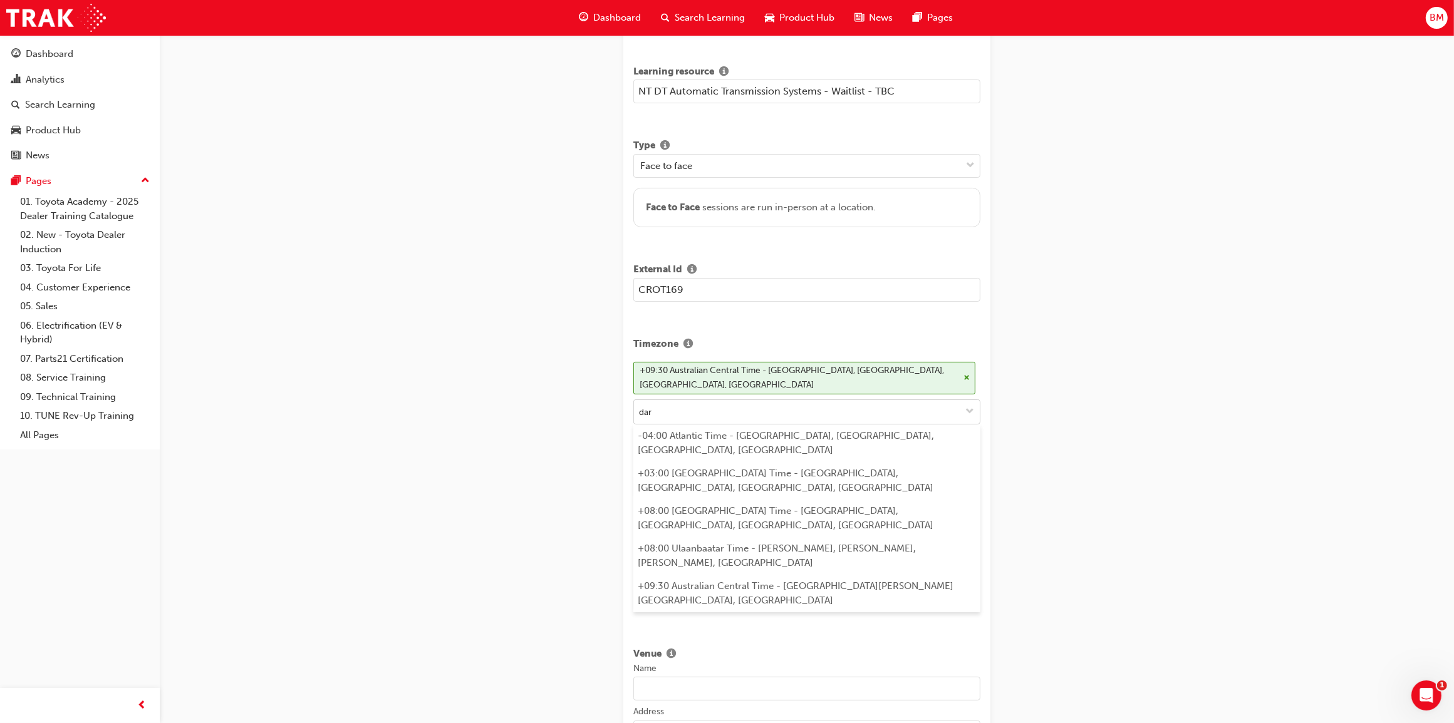
type input "darw"
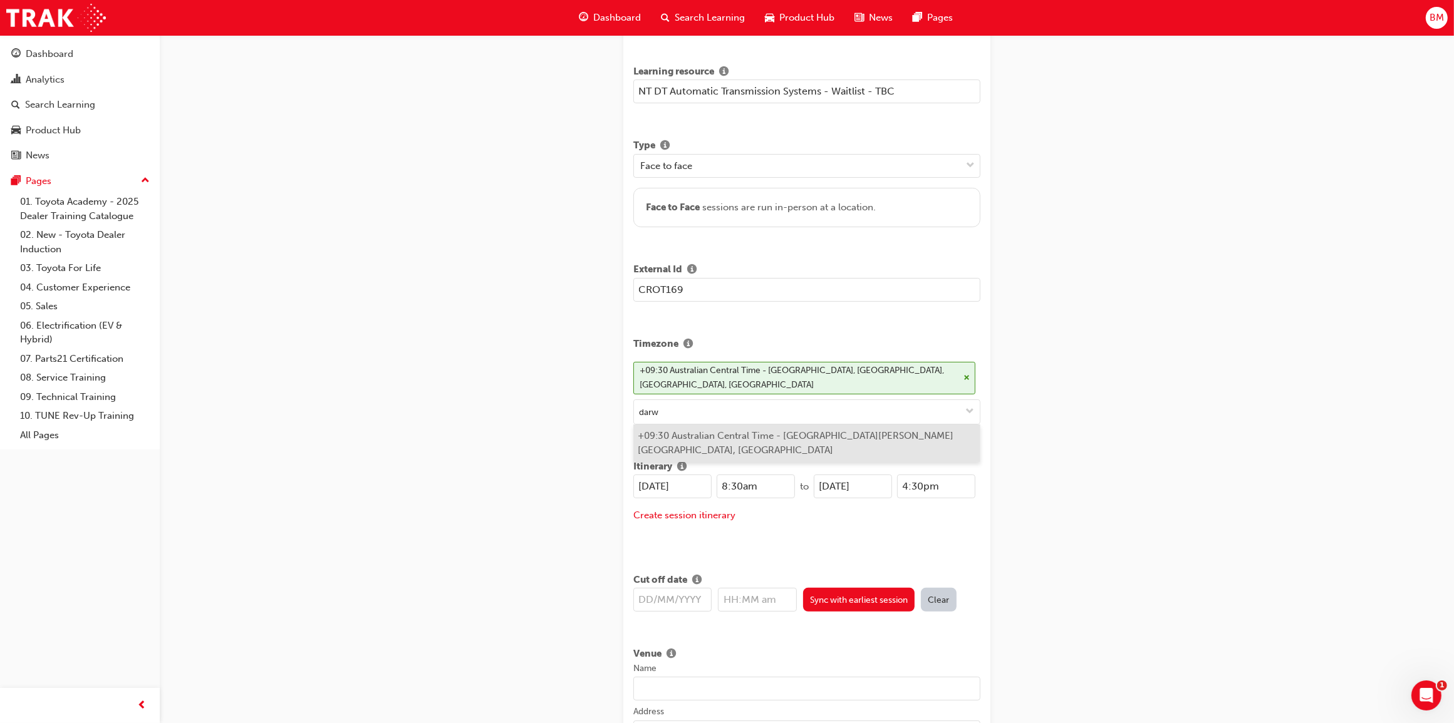
click at [802, 443] on li "+09:30 Australian Central Time - Darwin, Alice Springs, Palmerston" at bounding box center [806, 444] width 347 height 38
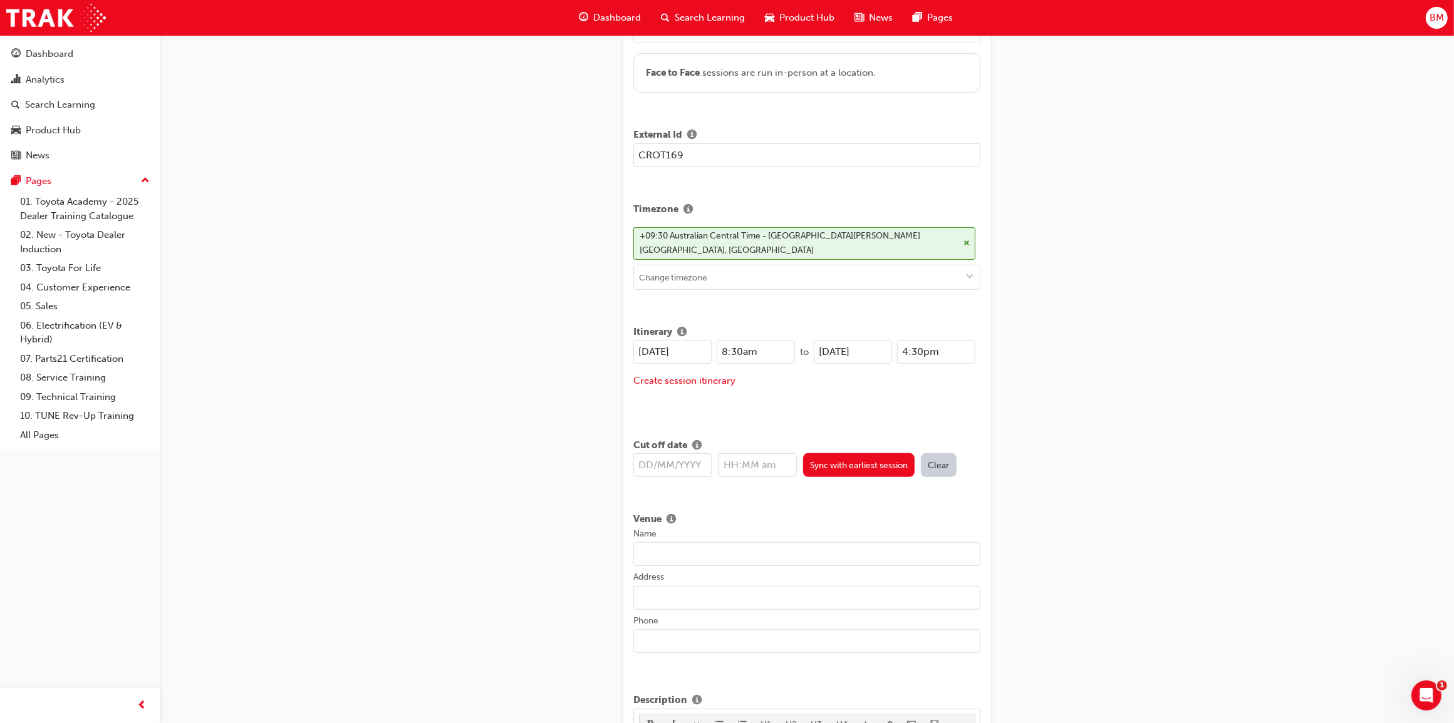
scroll to position [313, 0]
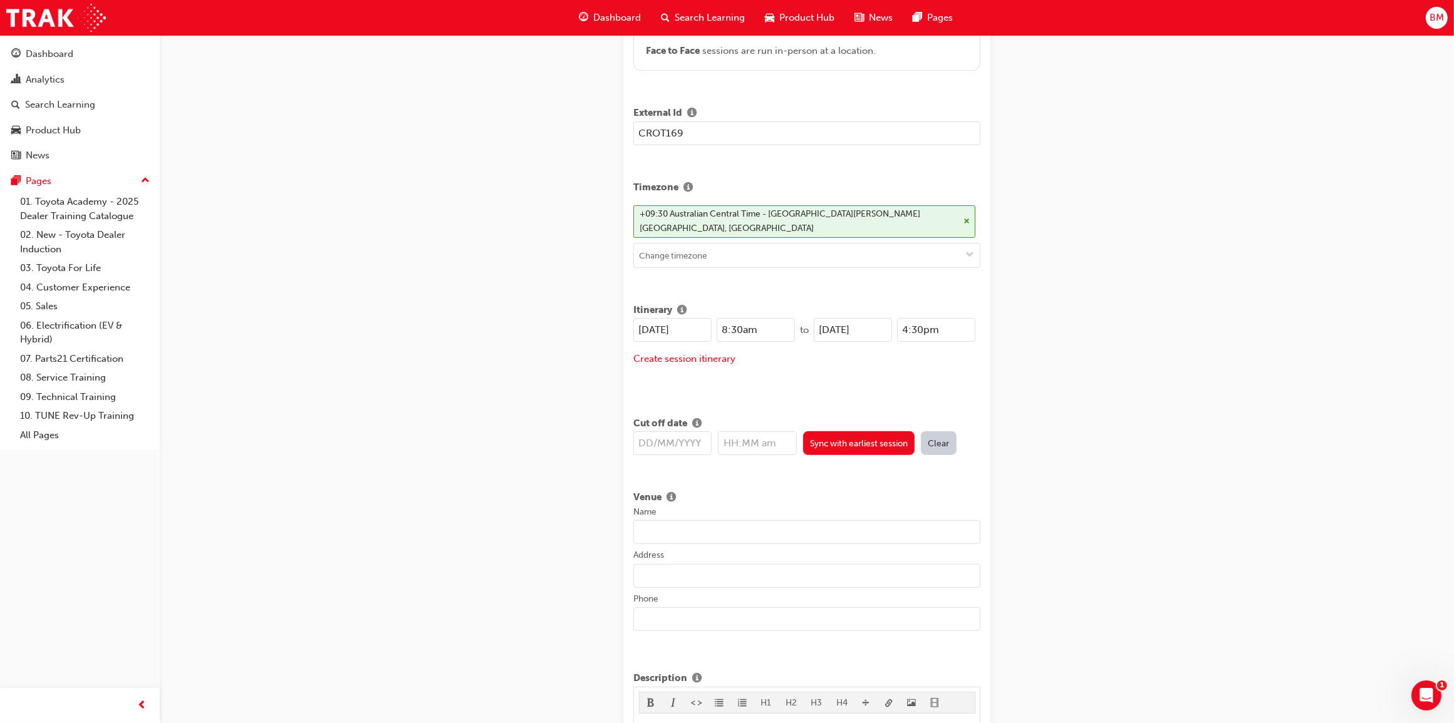
click at [665, 432] on input "text" at bounding box center [672, 444] width 78 height 24
type input "11/1"
type input "12:00am"
type input "11/11/2025"
click at [761, 433] on input "12:00am" at bounding box center [757, 444] width 78 height 24
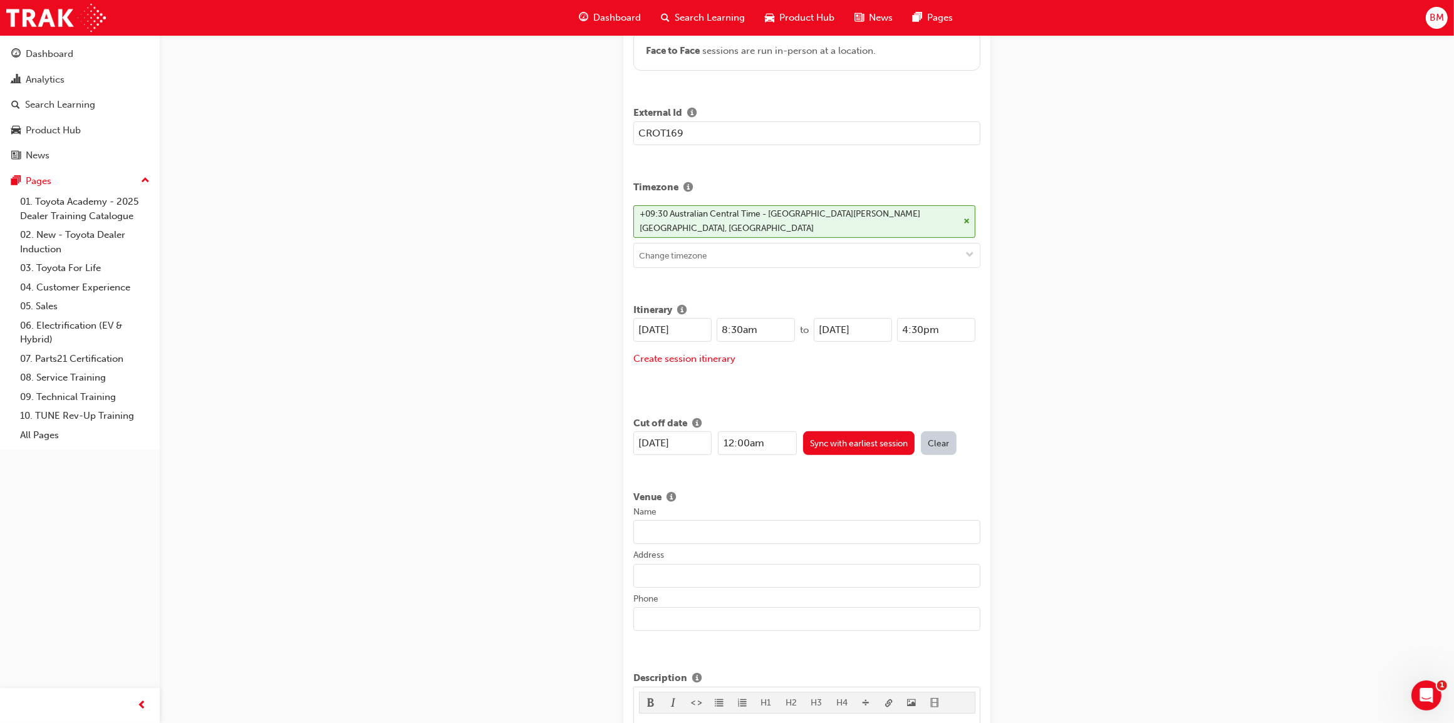
click at [762, 432] on input "12:00am" at bounding box center [757, 444] width 78 height 24
type input "5:00pm"
click at [718, 527] on input "Name" at bounding box center [806, 532] width 347 height 24
type input "TMCA - Litchfield"
type input "60 Coonawarra Road, Winnellie NT 0820"
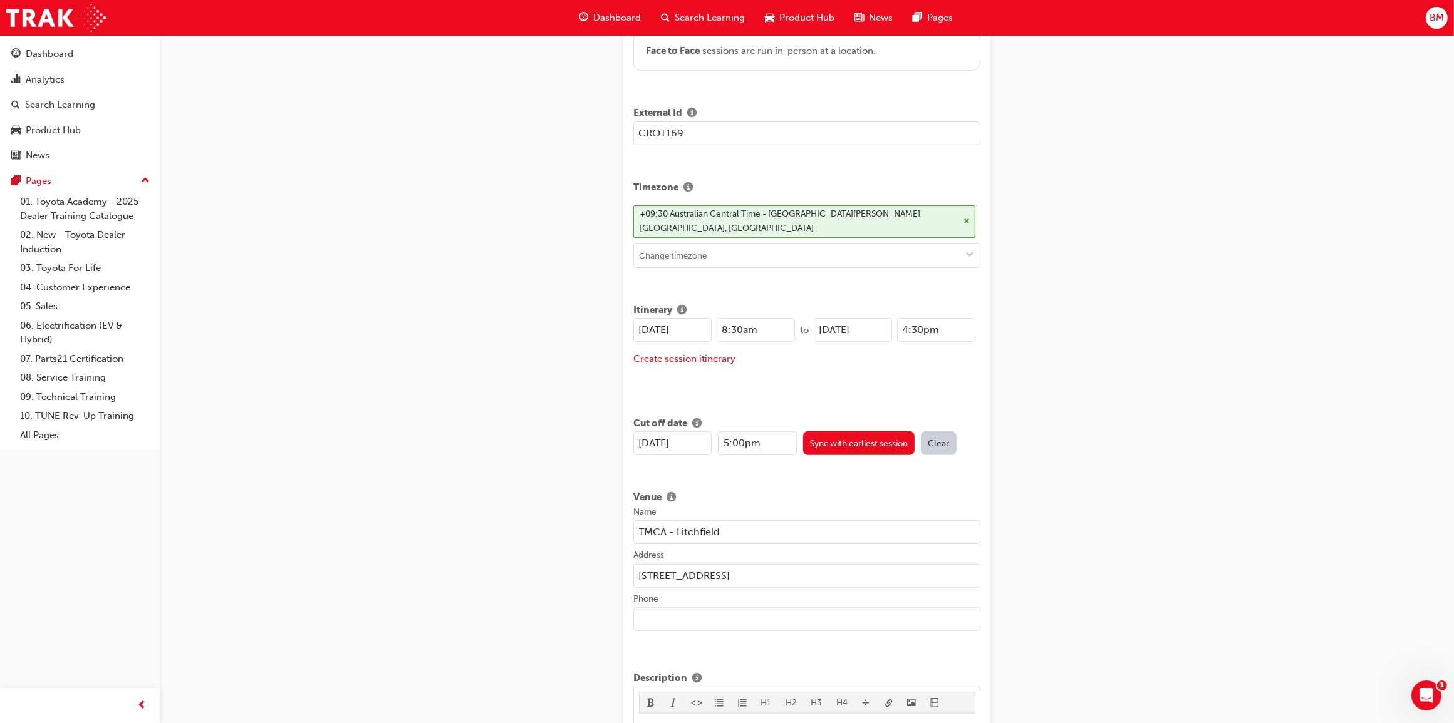
click at [709, 607] on input "Phone" at bounding box center [806, 619] width 347 height 24
click at [572, 586] on div "Create new session STEP 1 OF 1 Title DT Automatic Transmission Systems Learning…" at bounding box center [727, 661] width 1454 height 1948
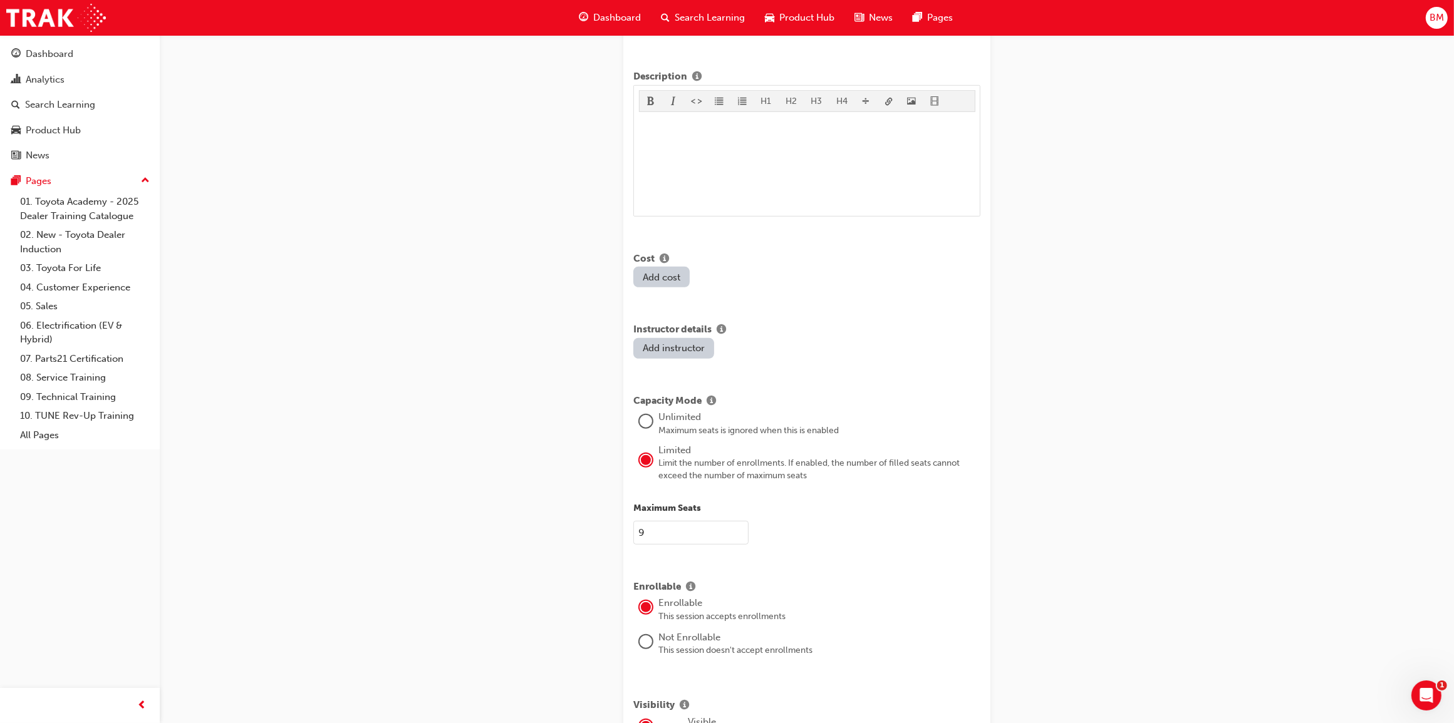
scroll to position [939, 0]
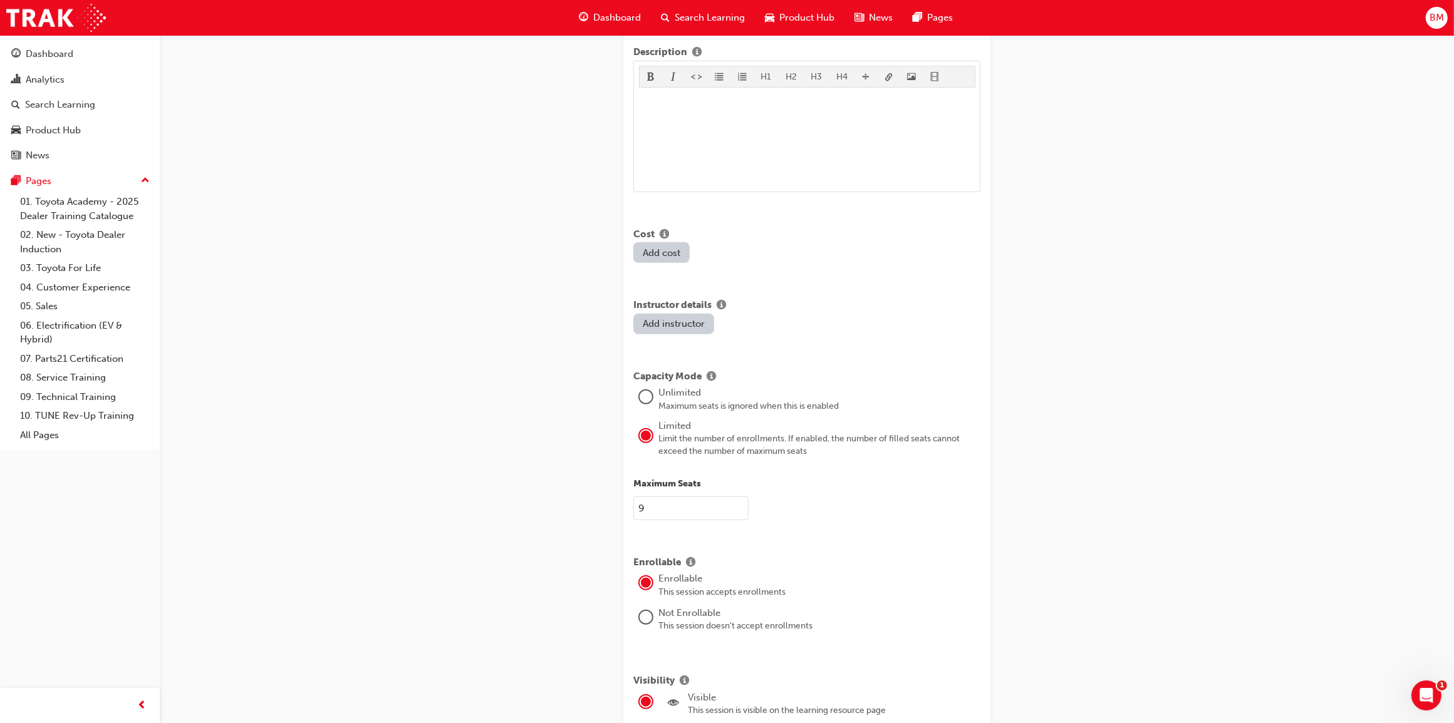
drag, startPoint x: 646, startPoint y: 500, endPoint x: 638, endPoint y: 504, distance: 9.2
click at [638, 504] on input "9" at bounding box center [690, 509] width 115 height 24
type input "0"
click at [701, 315] on button "Add instructor" at bounding box center [673, 324] width 81 height 21
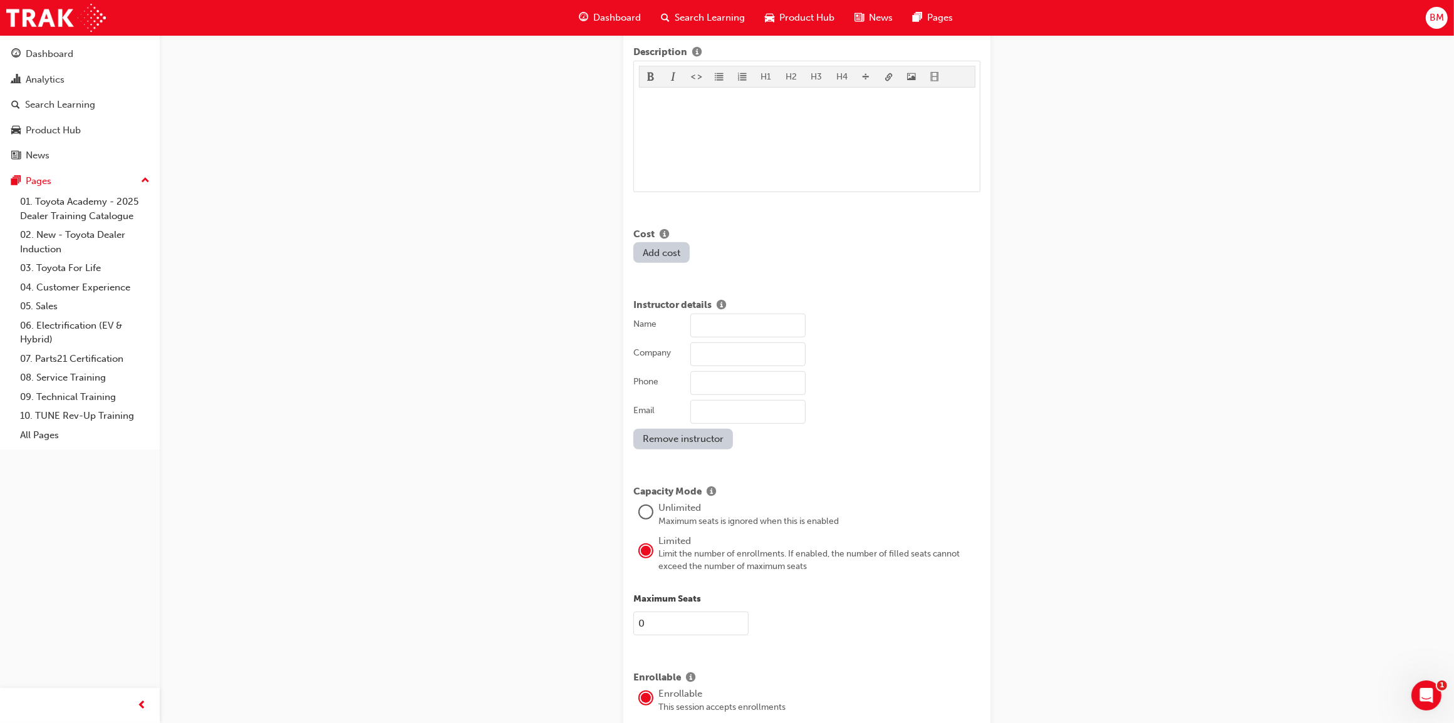
click at [719, 323] on input "Name" at bounding box center [747, 326] width 115 height 24
type input "Michael Munn"
type input "0428032498"
type input "michael.munn@toyota.com.au"
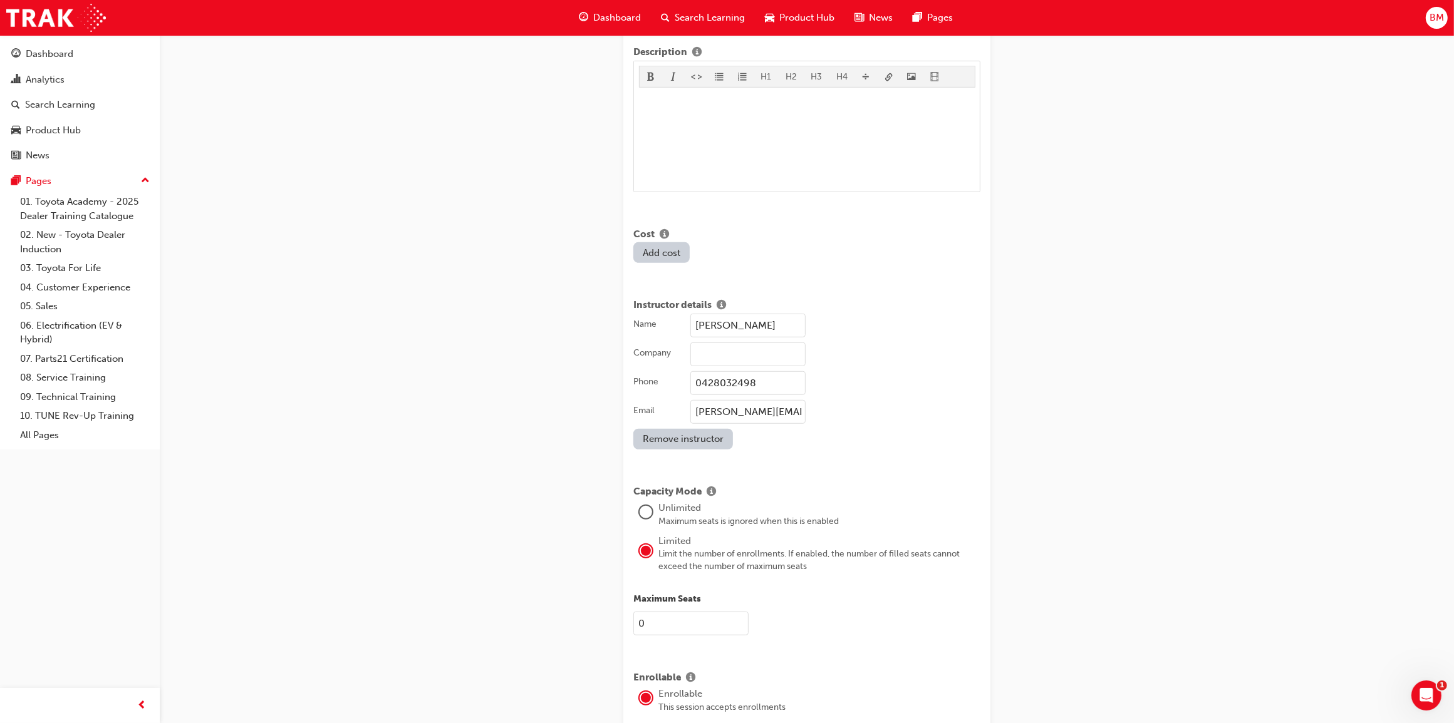
click at [731, 343] on input "Company" at bounding box center [747, 355] width 115 height 24
type input "Toyota Motor Corporation Australia"
click at [496, 423] on div "Create new session STEP 1 OF 1 Title DT Automatic Transmission Systems Learning…" at bounding box center [727, 92] width 1454 height 2063
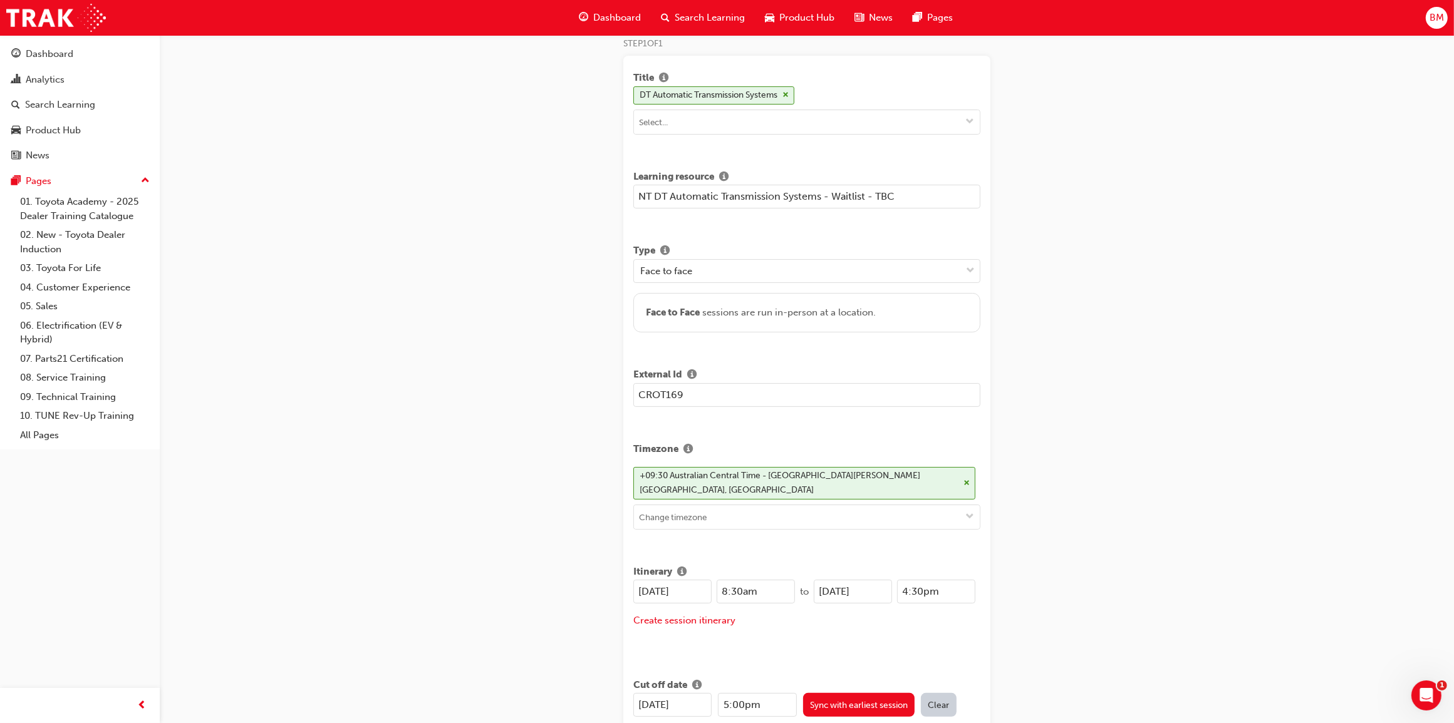
scroll to position [0, 0]
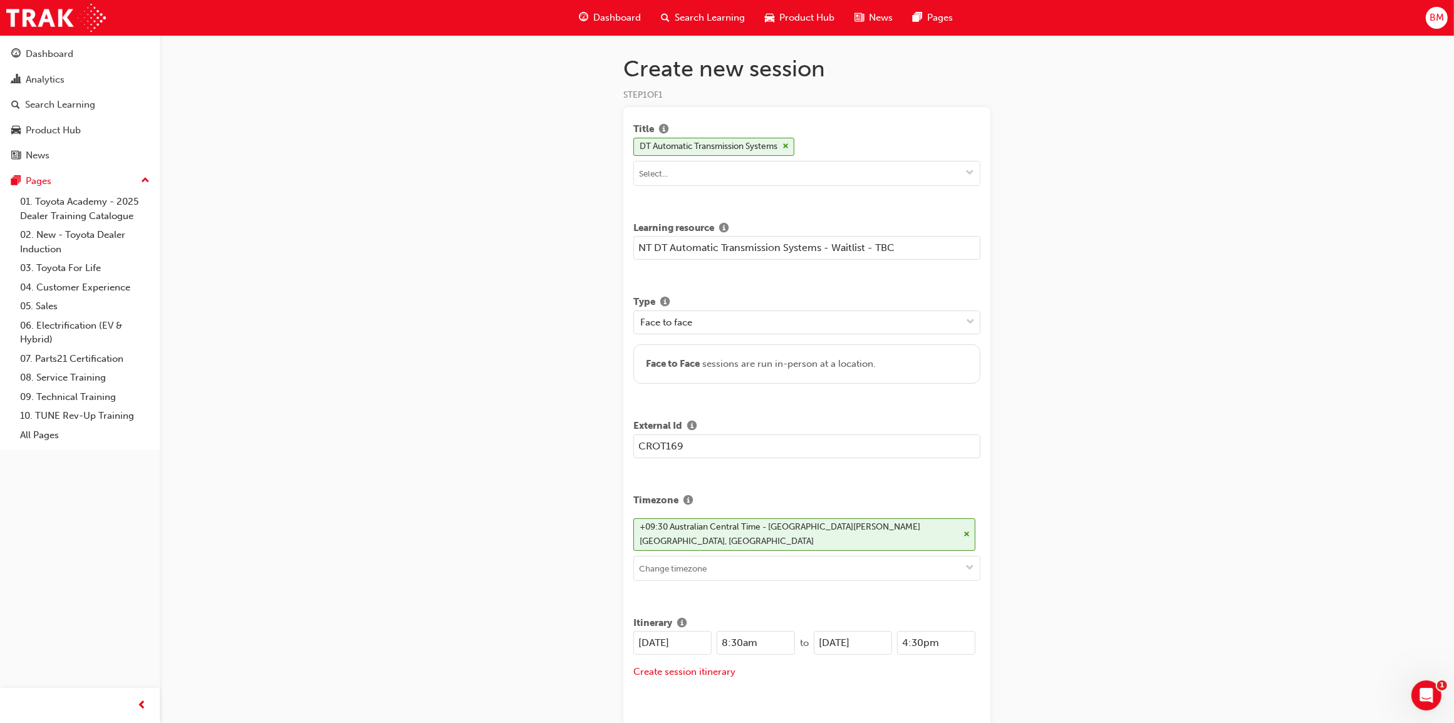
click at [876, 245] on input "NT DT Automatic Transmission Systems - Waitlist - TBC" at bounding box center [806, 248] width 347 height 24
click at [855, 254] on input "NT DT Automatic Transmission Systems - TBC Waitlist" at bounding box center [806, 248] width 347 height 24
click at [718, 251] on input "NT DT Automatic Transmission Systems - TBC - Waitlist" at bounding box center [806, 248] width 347 height 24
click at [755, 251] on input "NT DT Auto Transmission Systems - TBC - Waitlist" at bounding box center [806, 248] width 347 height 24
click at [690, 254] on input "NT DT Auto Trans. Systems - TBC - Waitlist" at bounding box center [806, 248] width 347 height 24
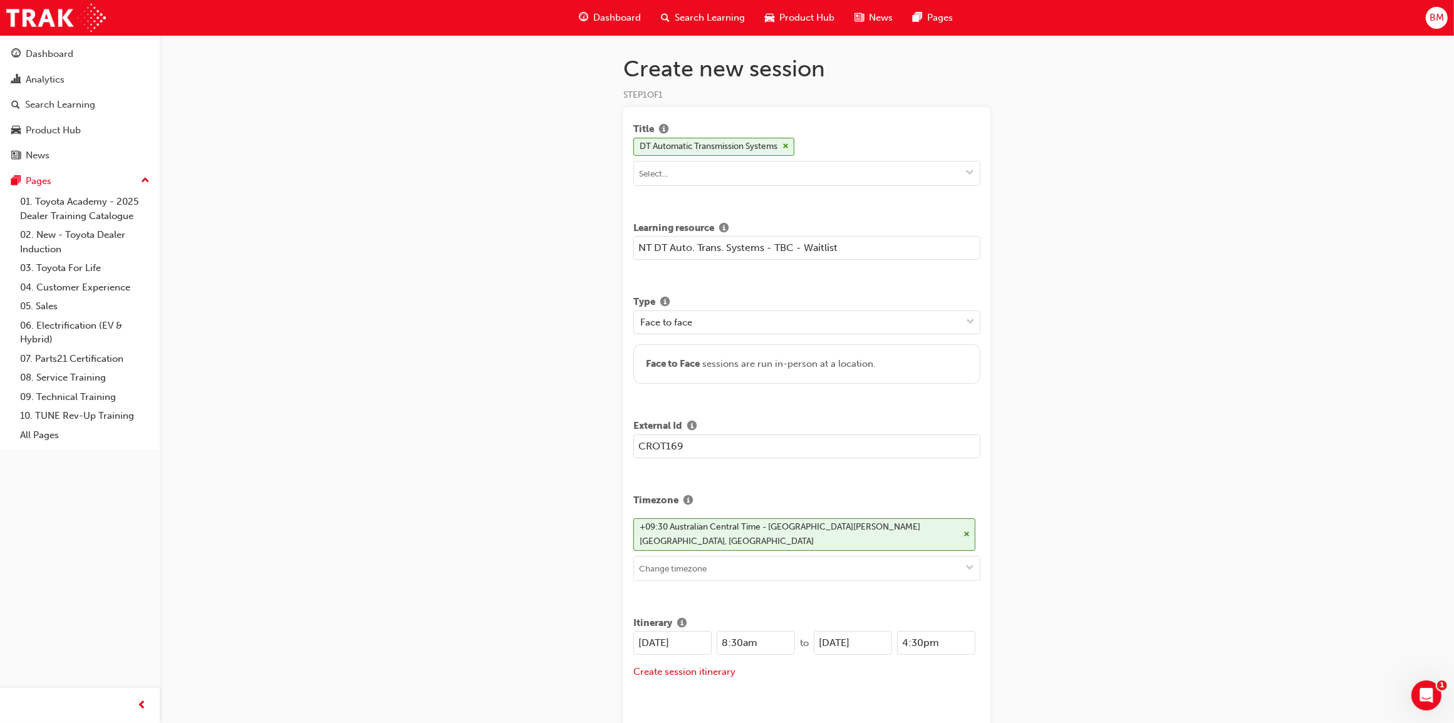
type input "NT DT Auto. Trans. Systems - TBC - Waitlist"
drag, startPoint x: 850, startPoint y: 252, endPoint x: 594, endPoint y: 276, distance: 257.8
click at [636, 255] on input "NT DT Auto. Trans. Systems - TBC - Waitlist" at bounding box center [806, 248] width 347 height 24
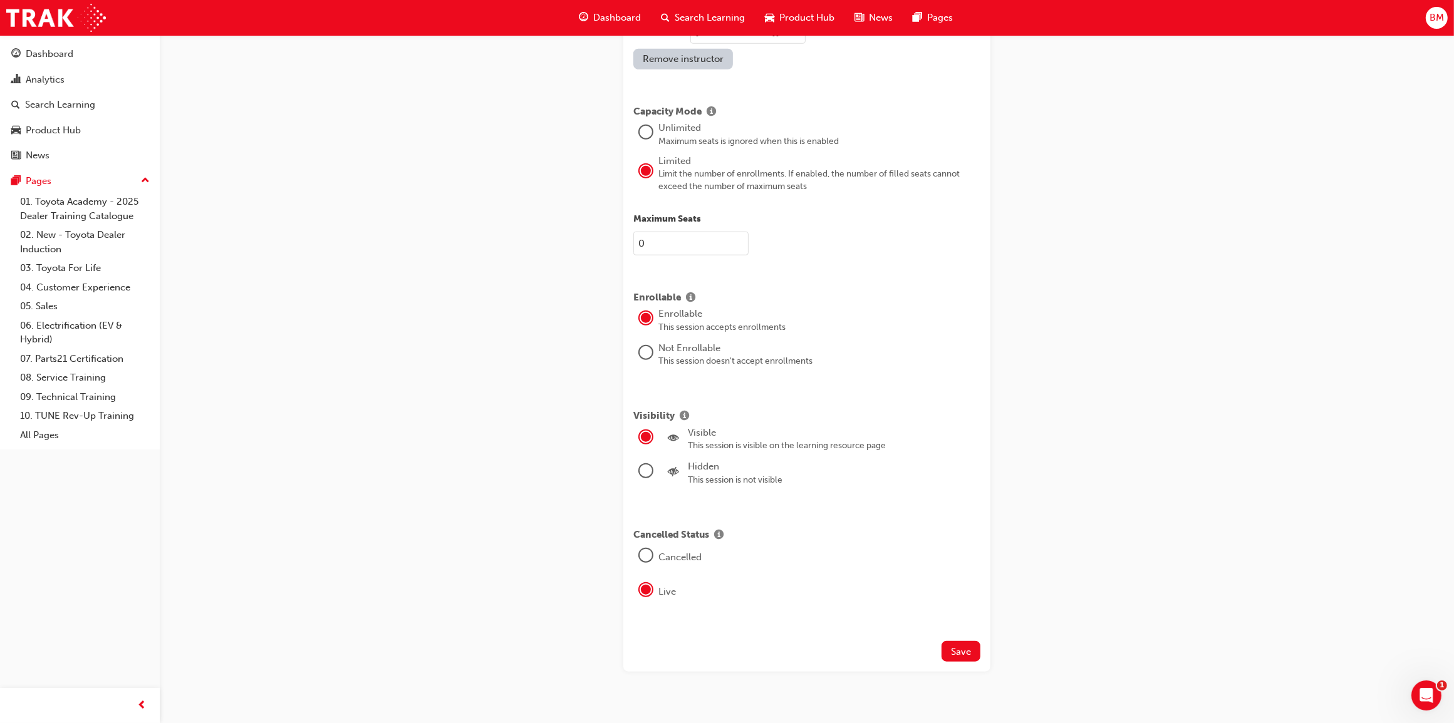
scroll to position [1329, 0]
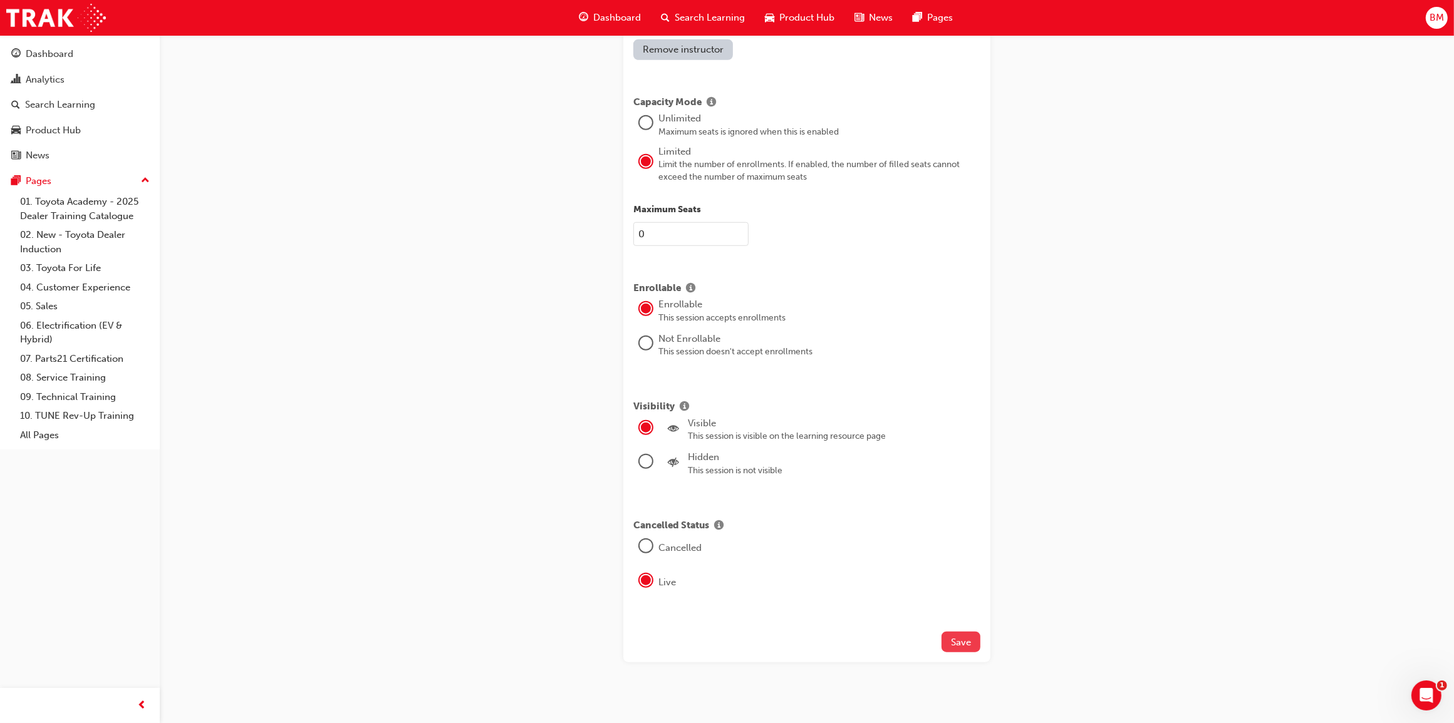
click at [952, 637] on span "Save" at bounding box center [961, 642] width 20 height 11
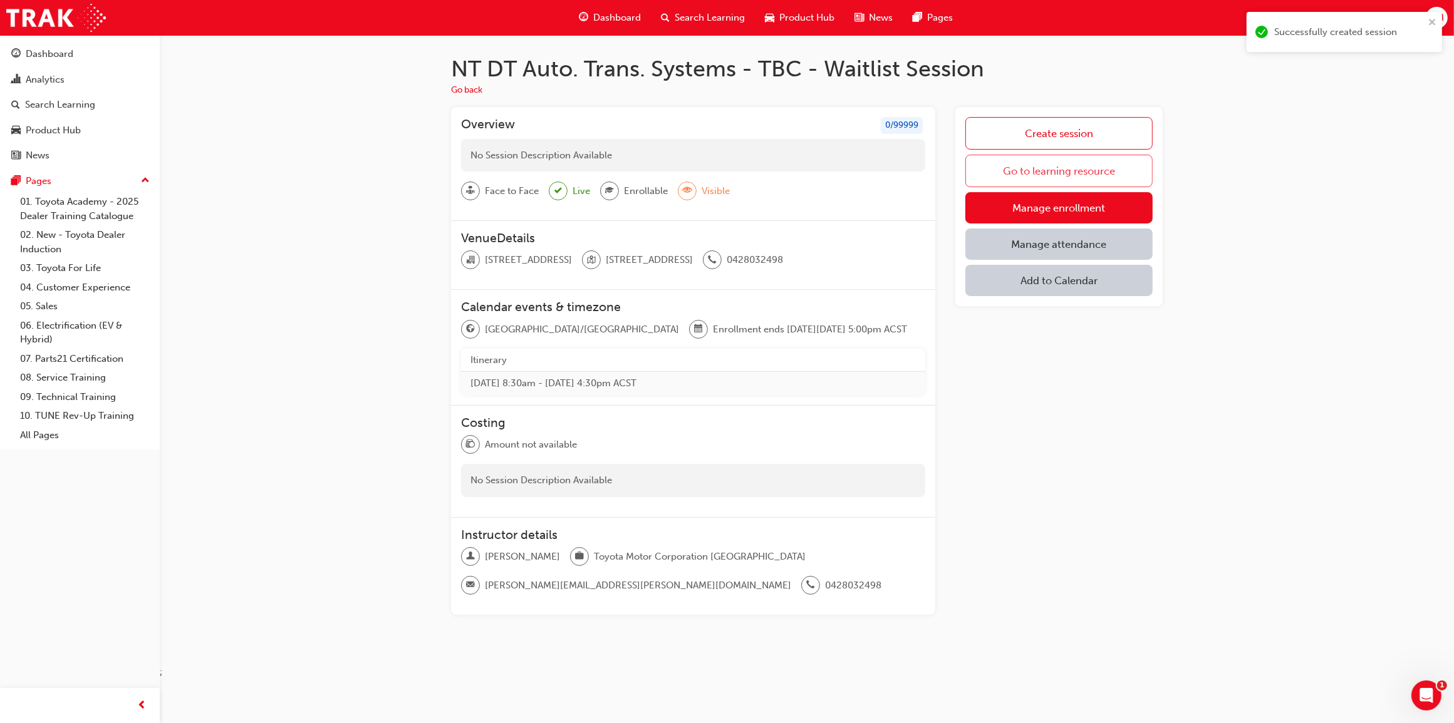
click at [1096, 162] on link "Go to learning resource" at bounding box center [1058, 171] width 187 height 33
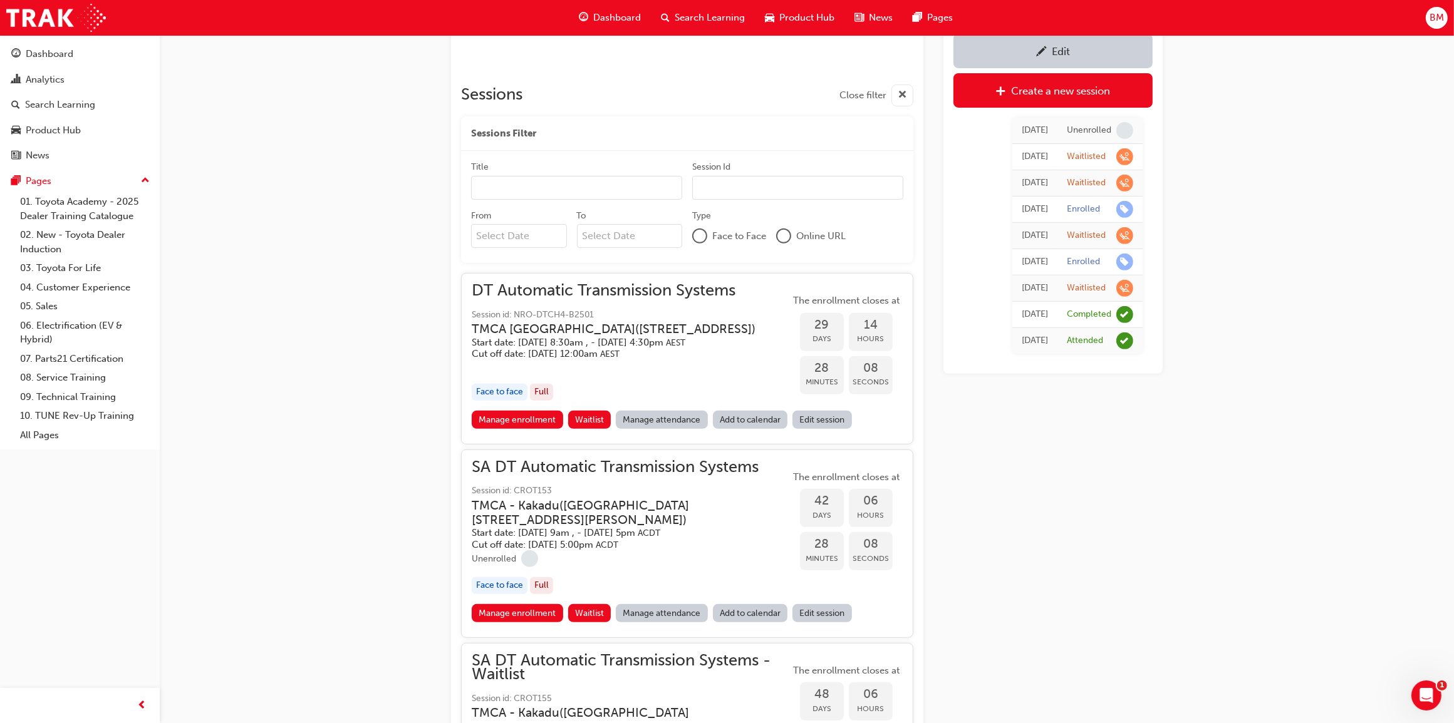
scroll to position [552, 0]
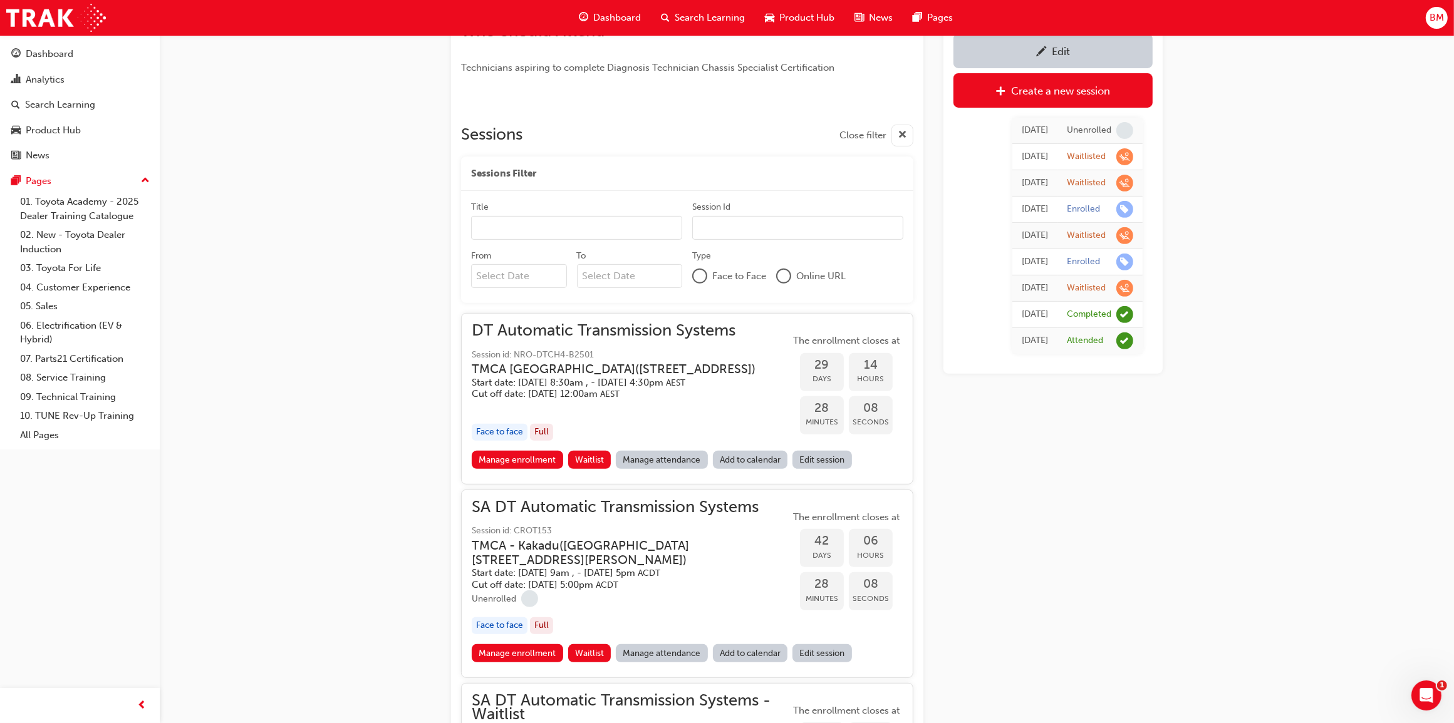
click at [522, 229] on input "Title" at bounding box center [576, 228] width 211 height 24
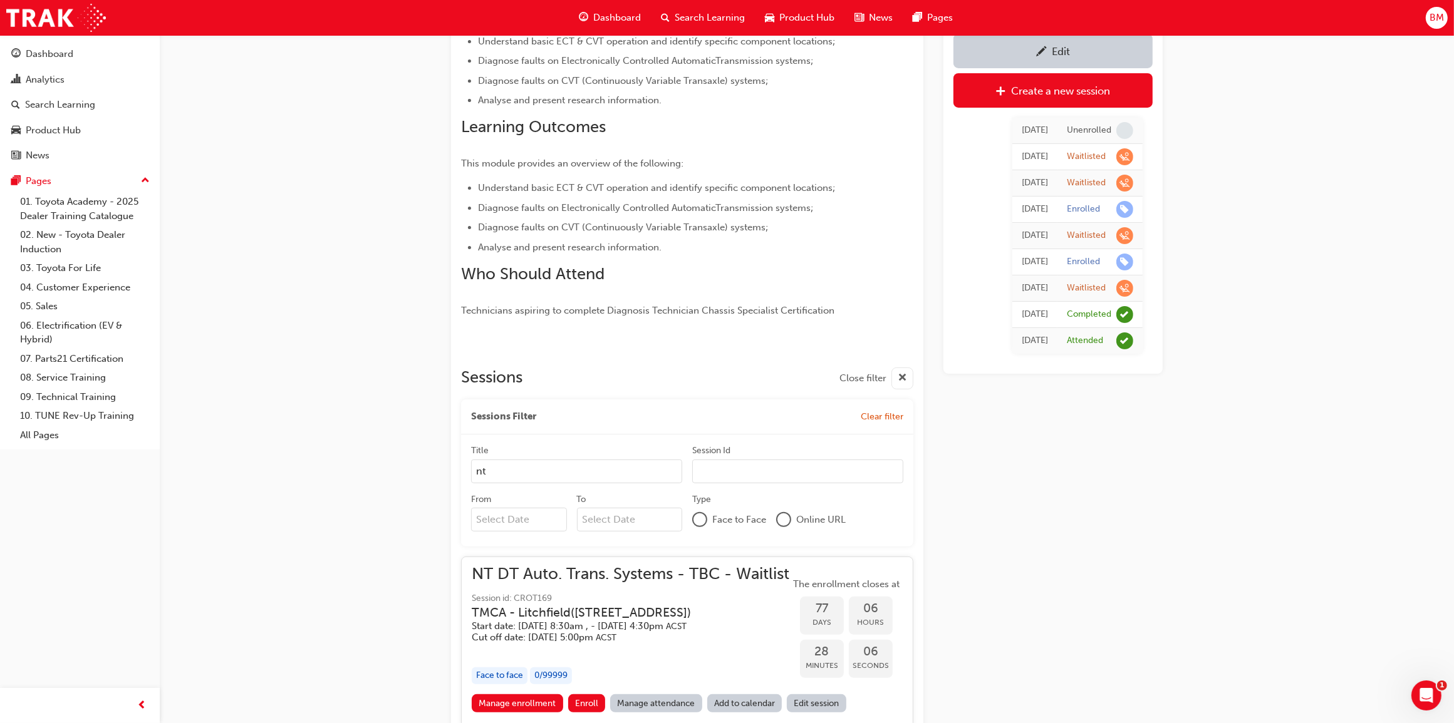
scroll to position [458, 0]
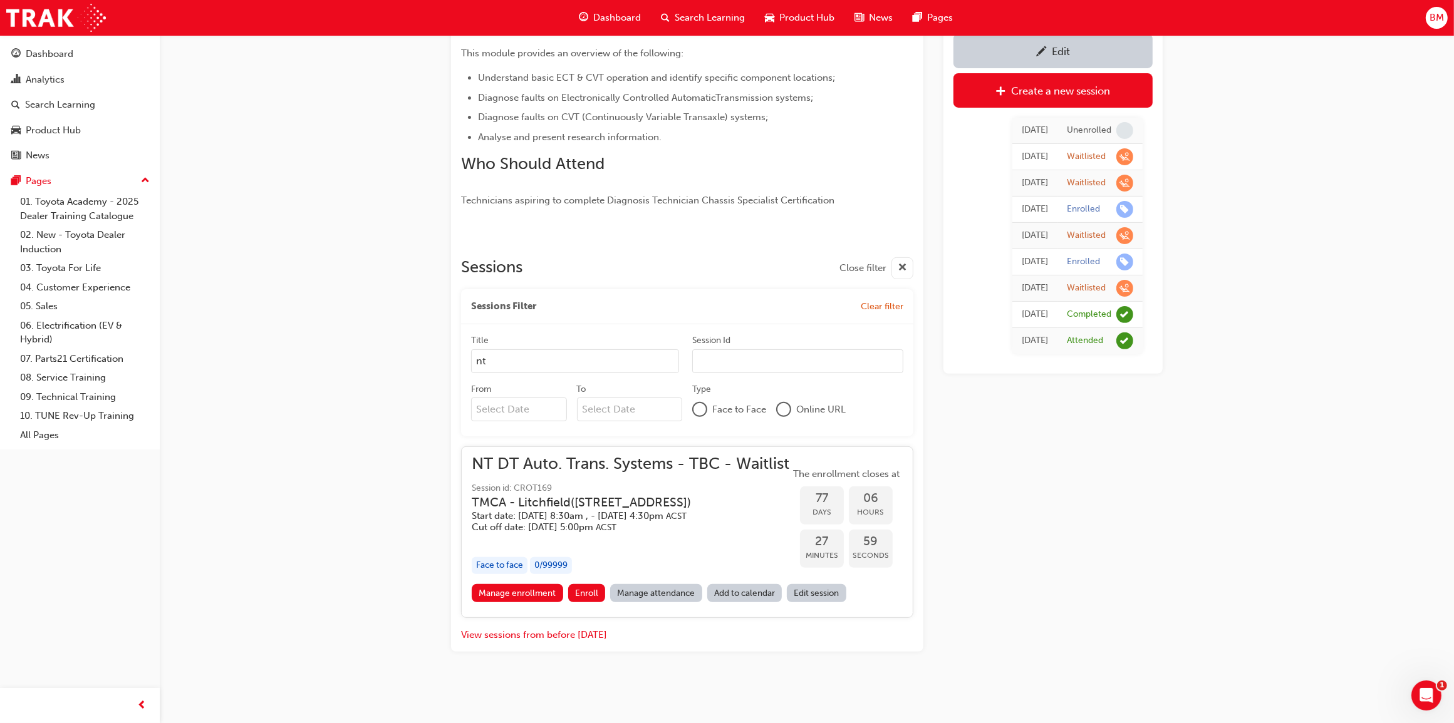
type input "nt"
click at [821, 595] on link "Edit session" at bounding box center [816, 593] width 59 height 18
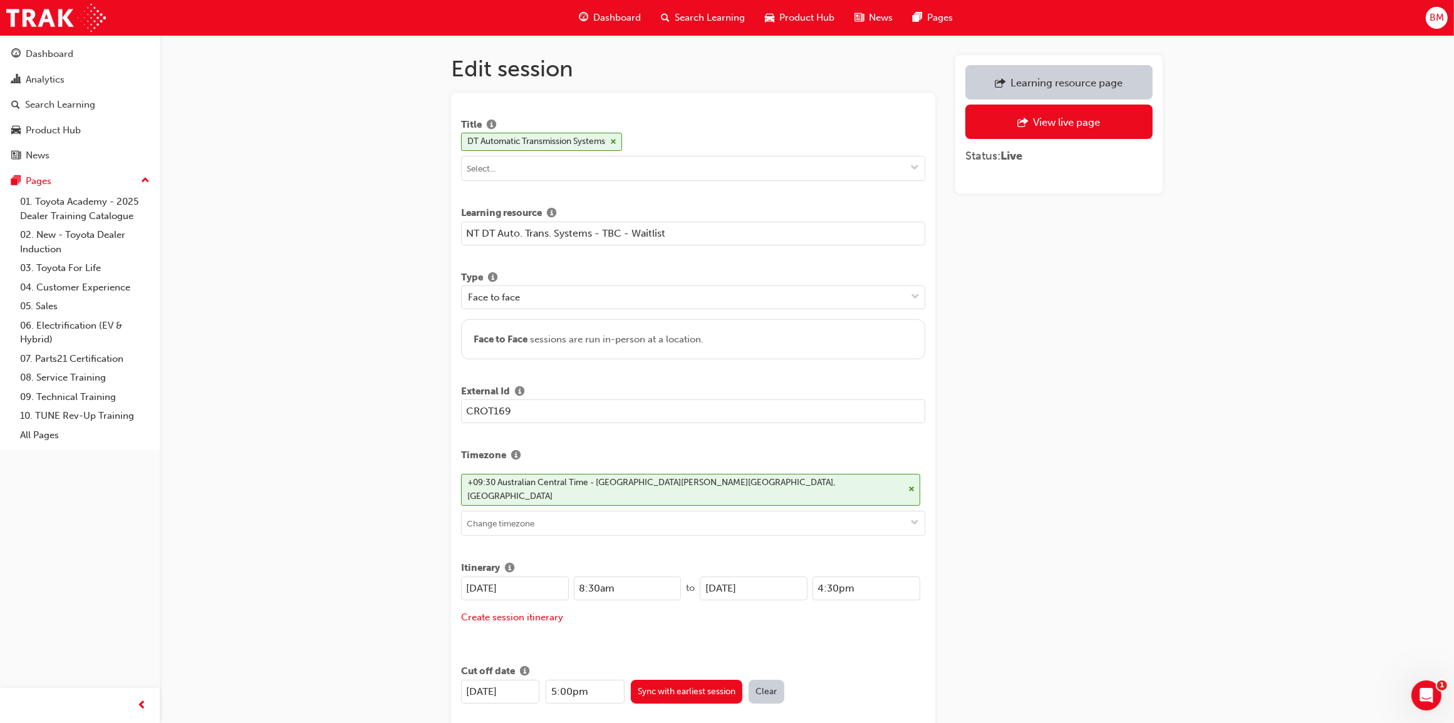
click at [522, 235] on input "NT DT Auto. Trans. Systems - TBC - Waitlist" at bounding box center [693, 234] width 464 height 24
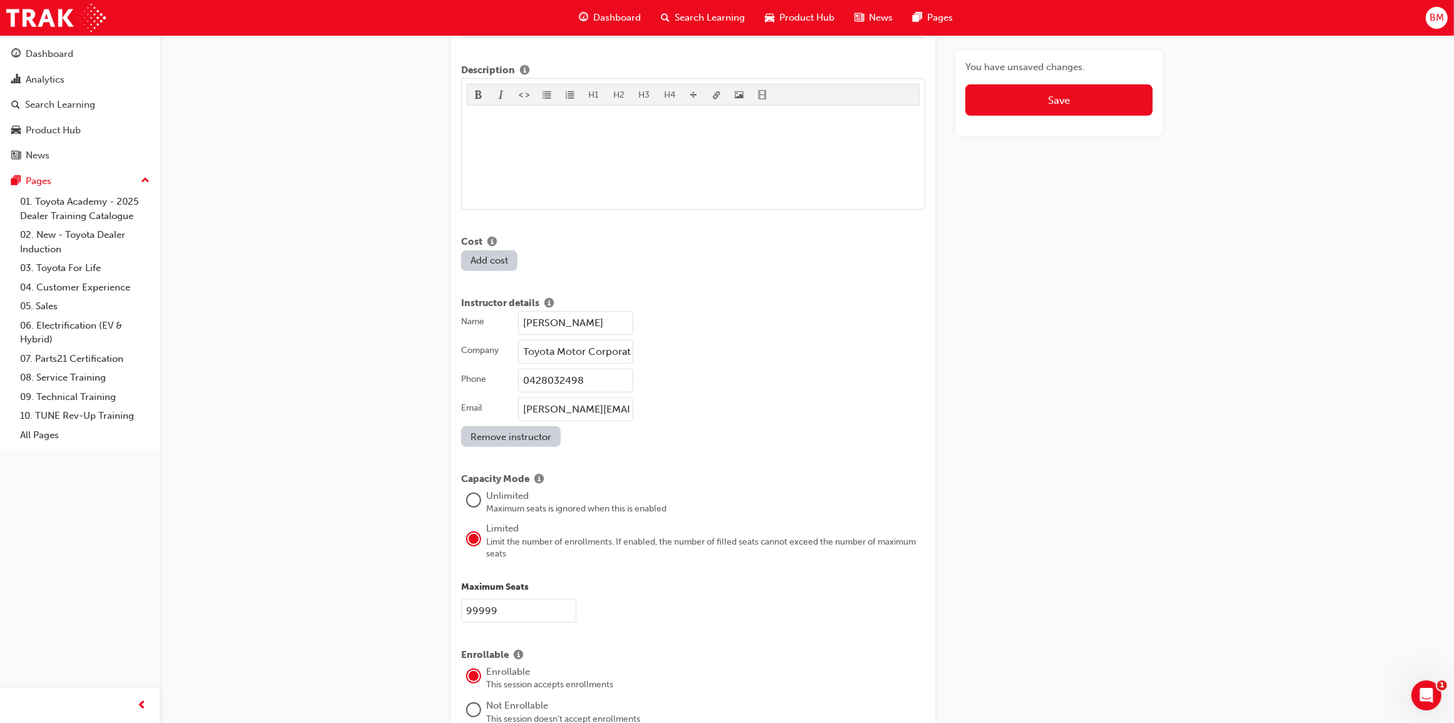
scroll to position [861, 0]
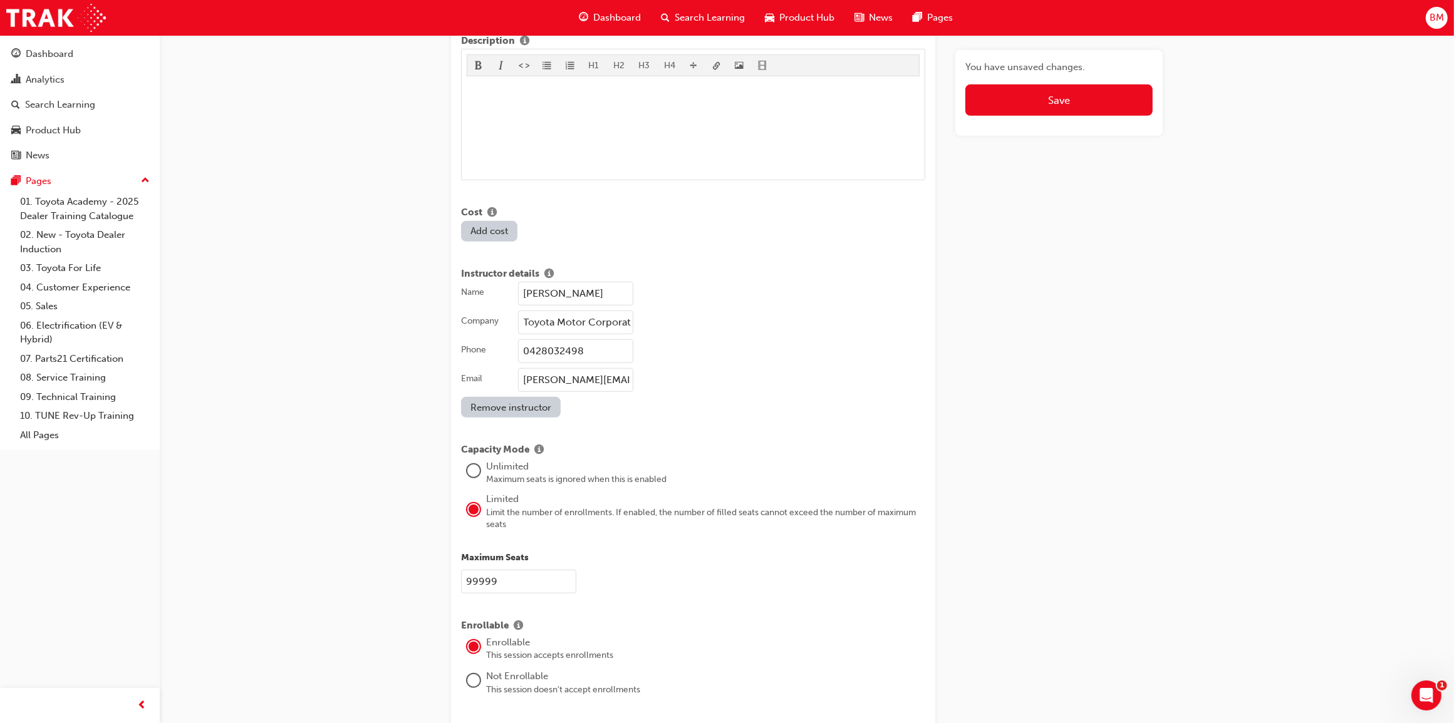
type input "NT DT Automatic Transmission Systems - TBC - Waitlist"
drag, startPoint x: 515, startPoint y: 571, endPoint x: 445, endPoint y: 586, distance: 71.7
click at [445, 586] on div "Edit session Title DT Automatic Transmission Systems Learning resource NT DT Au…" at bounding box center [807, 94] width 752 height 1801
type input "0"
click at [1032, 103] on button "Save" at bounding box center [1058, 100] width 187 height 31
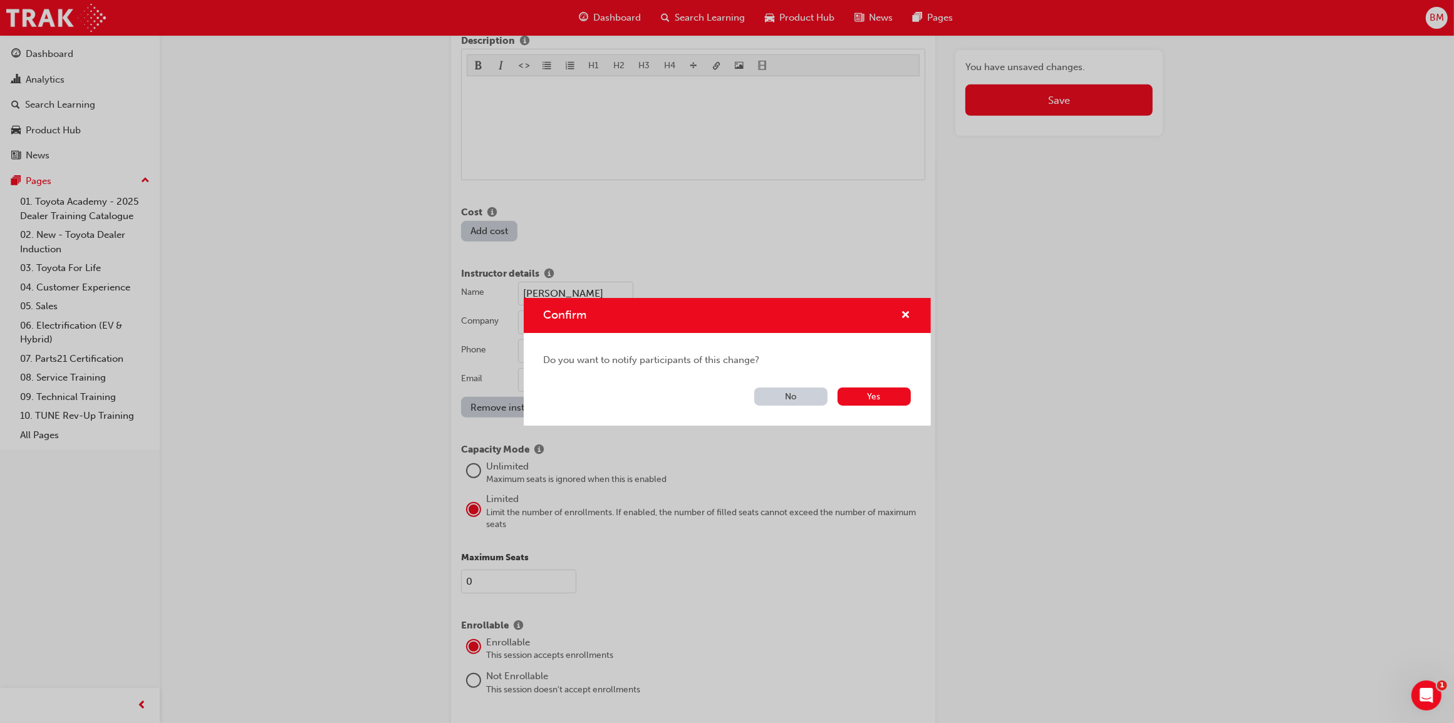
click at [811, 393] on button "No" at bounding box center [790, 397] width 73 height 18
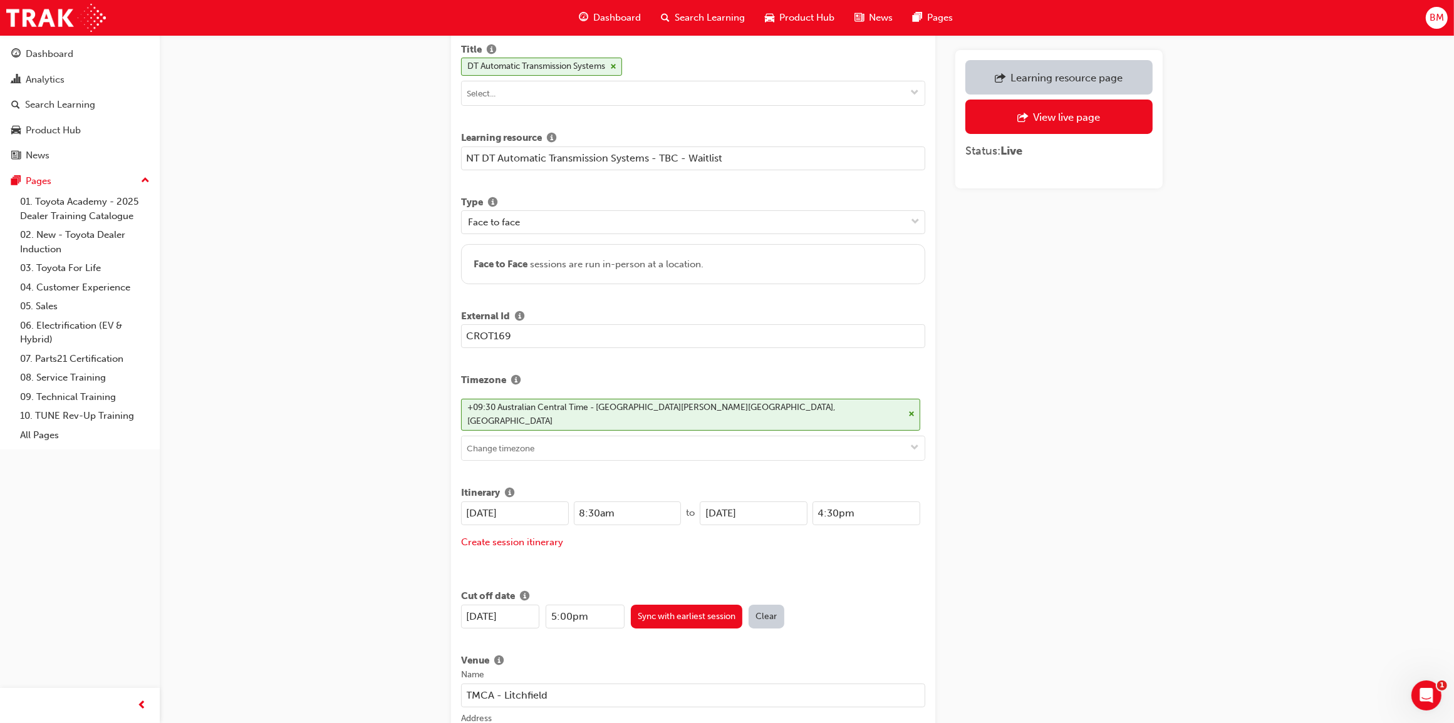
scroll to position [0, 0]
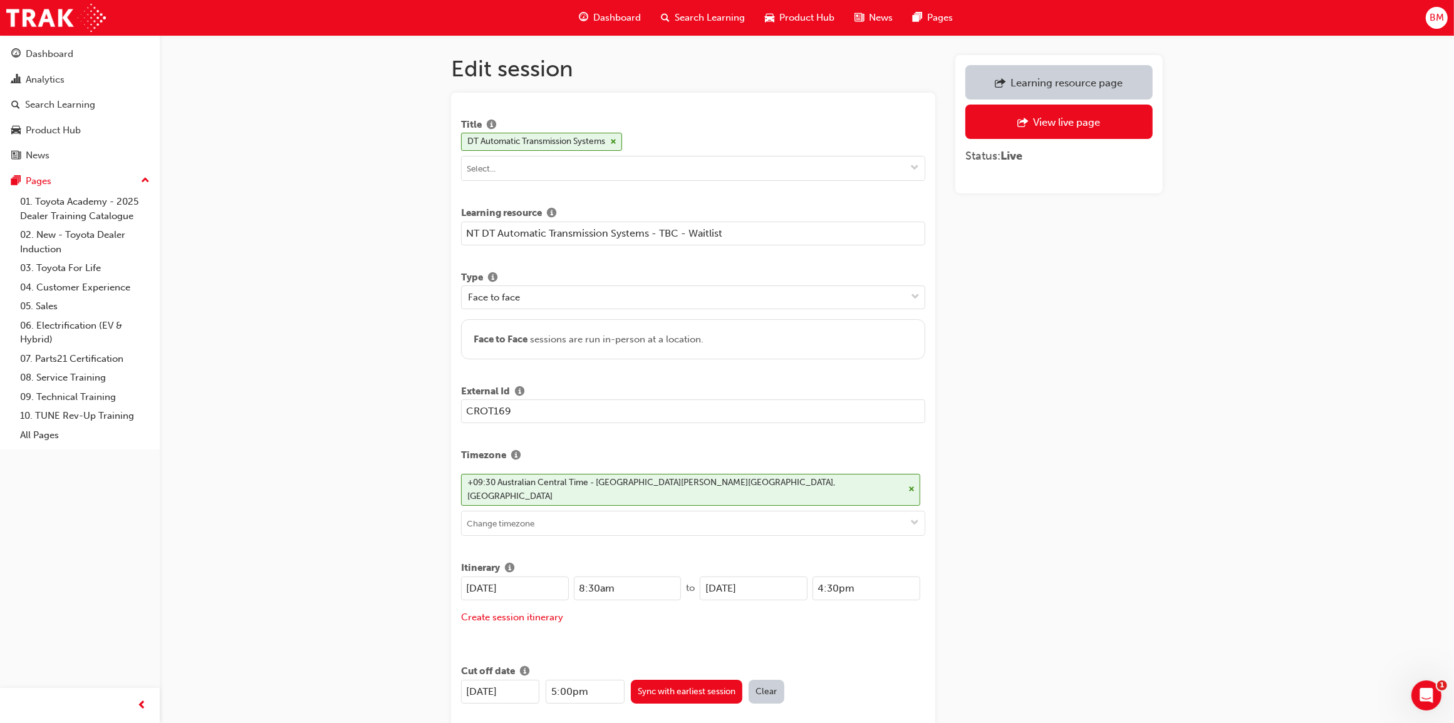
drag, startPoint x: 740, startPoint y: 235, endPoint x: 481, endPoint y: 249, distance: 259.1
click at [1106, 75] on div "Learning resource page" at bounding box center [1058, 83] width 168 height 16
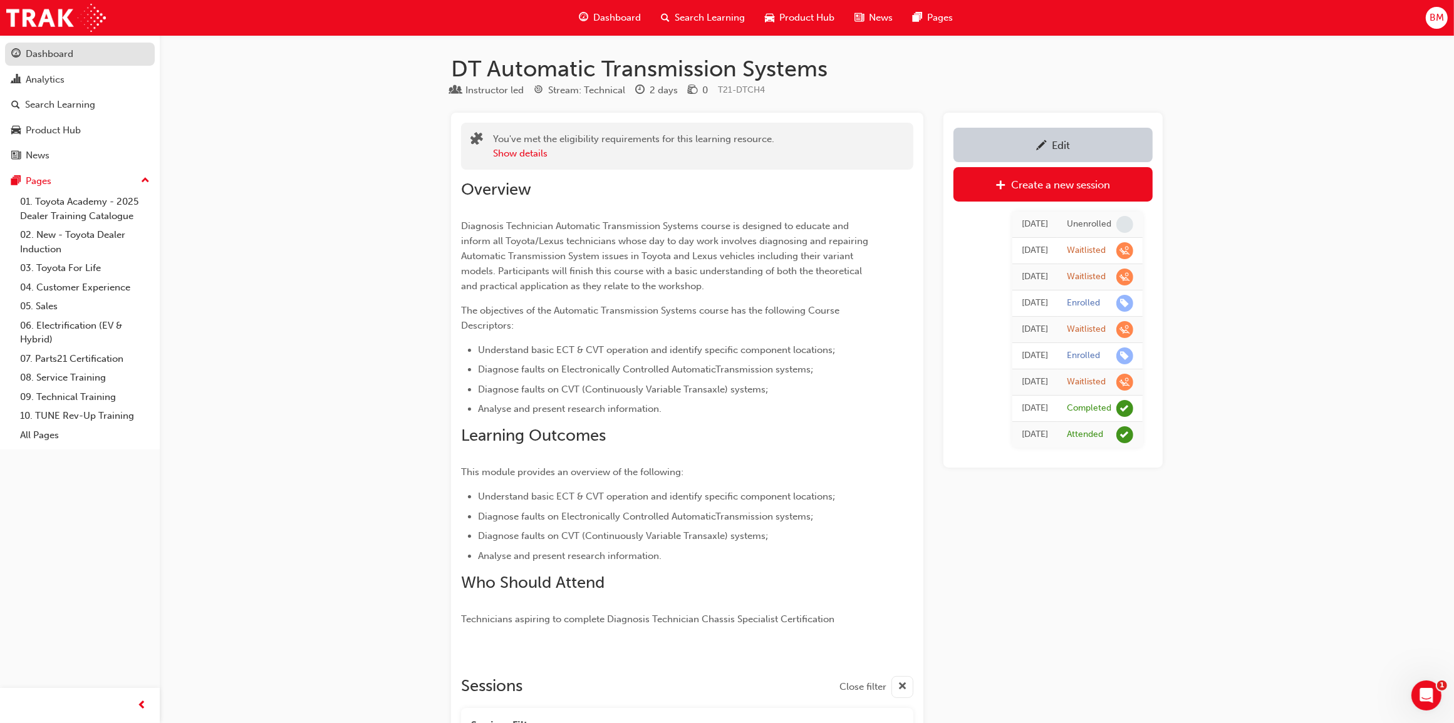
click at [61, 49] on div "Dashboard" at bounding box center [50, 54] width 48 height 14
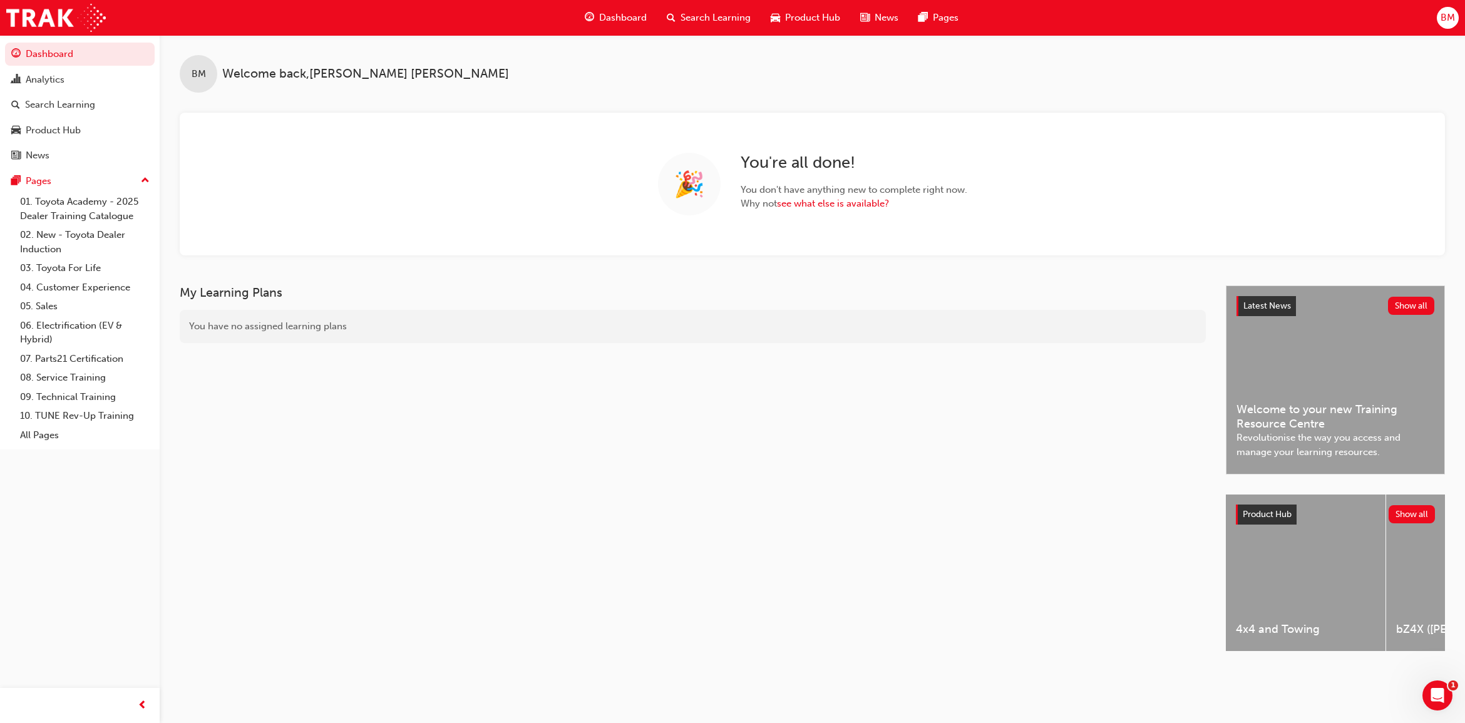
click at [728, 13] on span "Search Learning" at bounding box center [716, 18] width 70 height 14
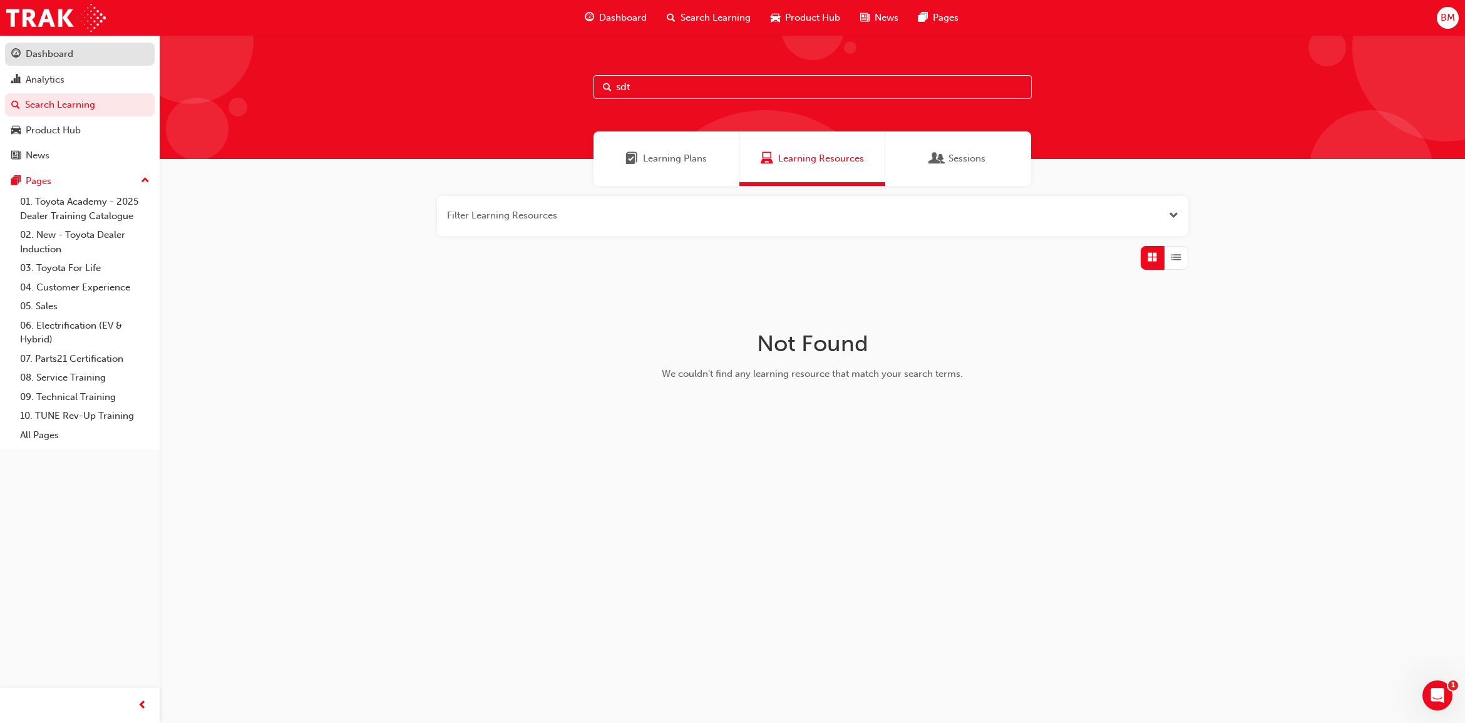
click at [76, 53] on div "Dashboard" at bounding box center [79, 54] width 137 height 16
